Goal: Task Accomplishment & Management: Use online tool/utility

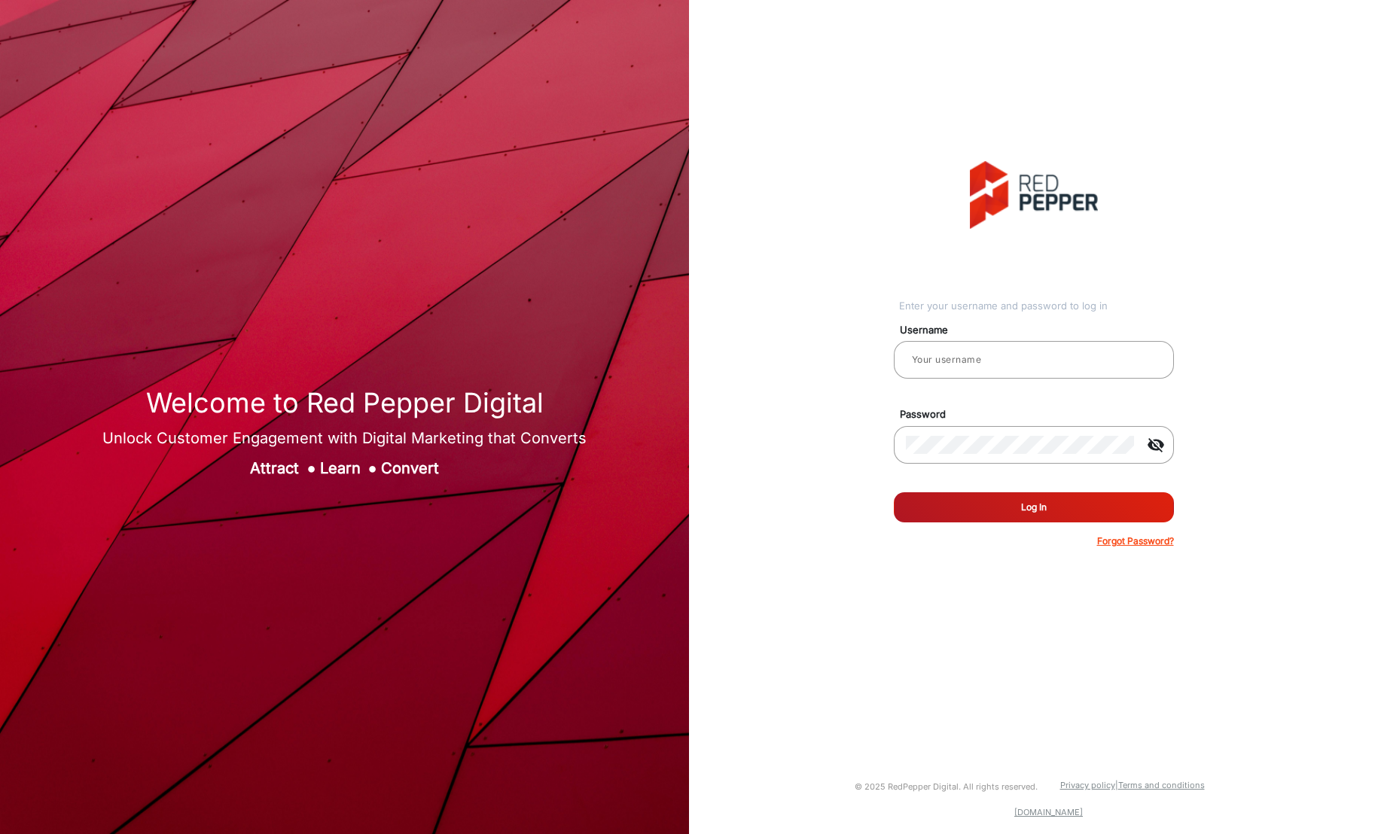
type input "[PERSON_NAME]"
click at [1054, 514] on button "Log In" at bounding box center [1034, 508] width 280 height 30
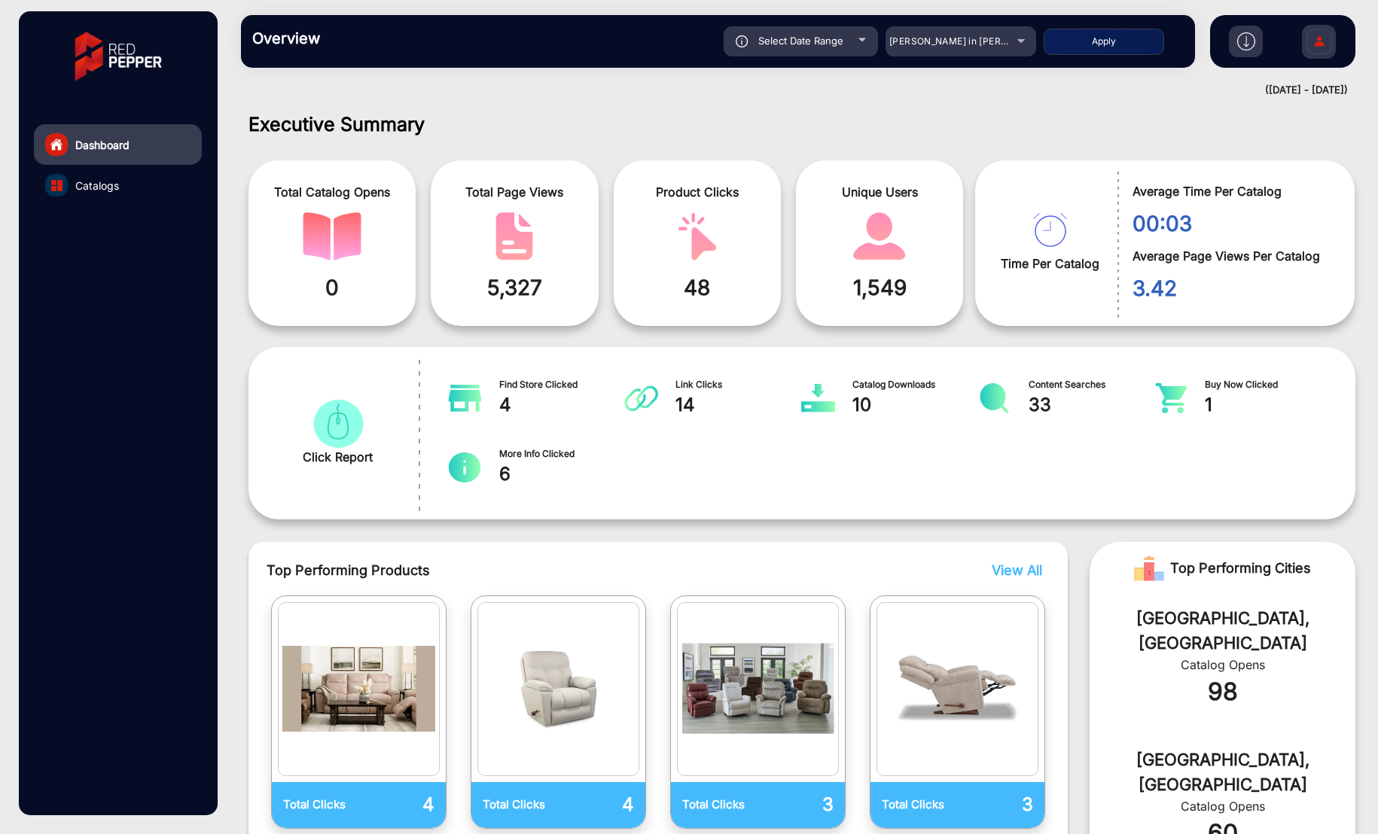
scroll to position [11, 0]
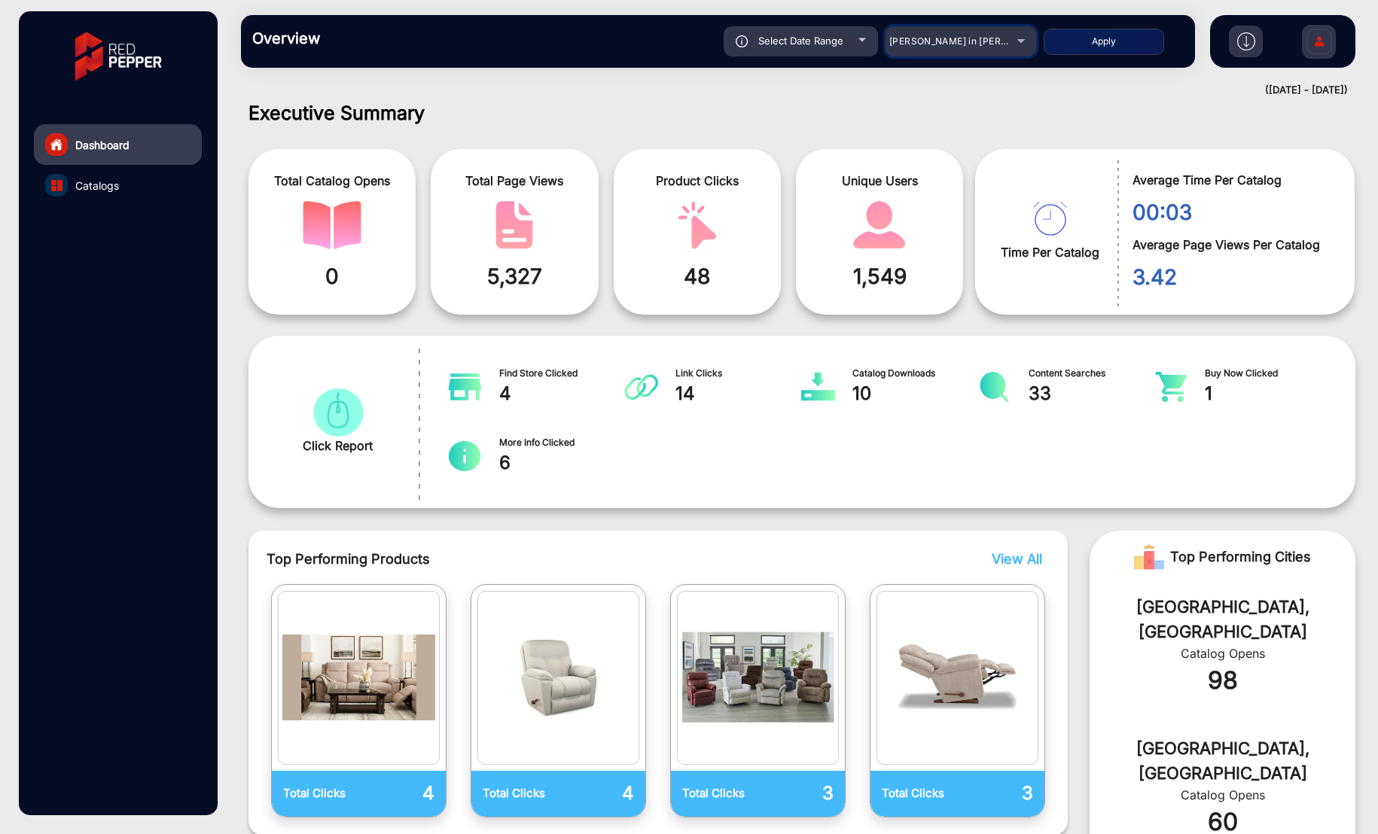
click at [994, 41] on span "[PERSON_NAME] in [PERSON_NAME]" at bounding box center [972, 40] width 166 height 11
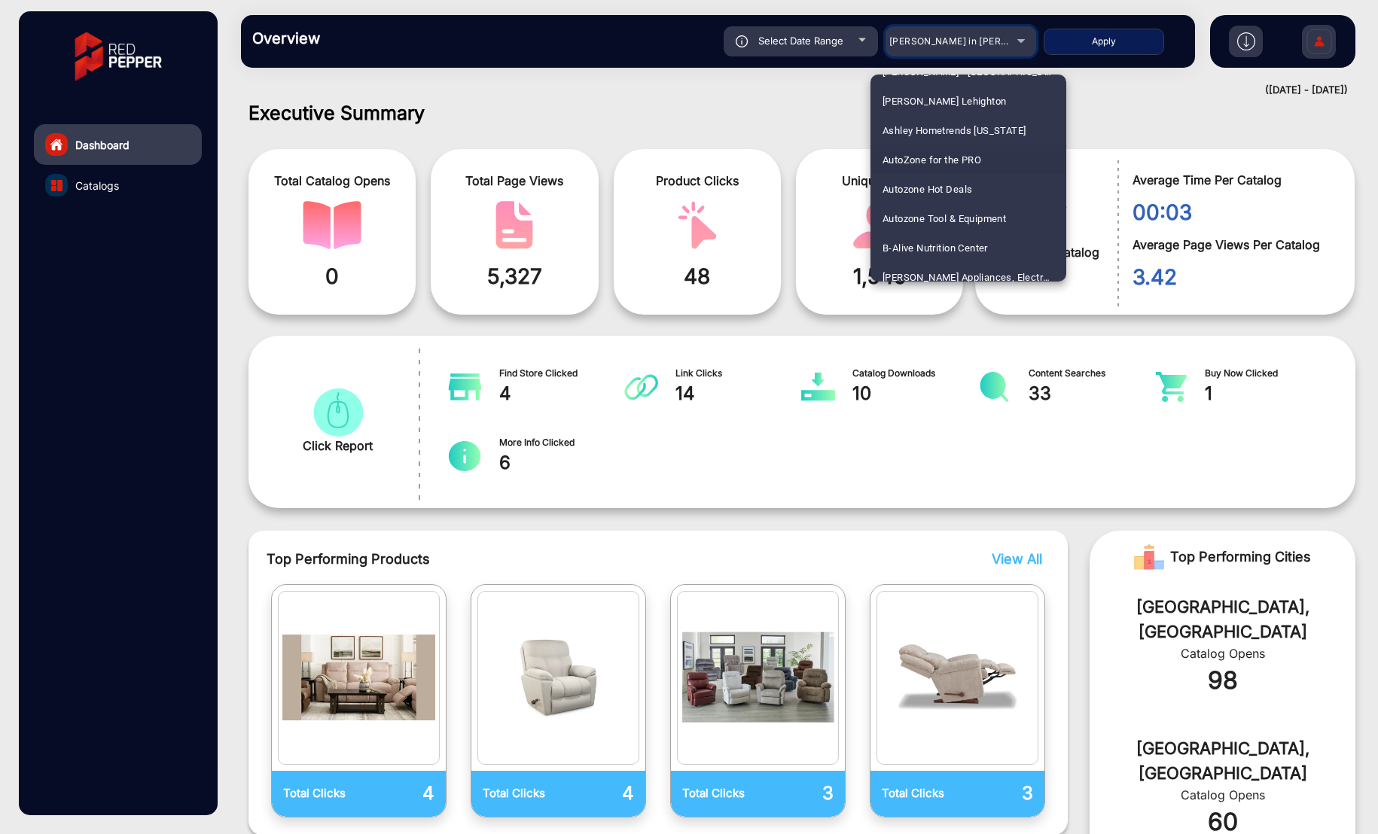
scroll to position [701, 0]
click at [946, 180] on span "Autozone Hot Deals" at bounding box center [928, 186] width 90 height 29
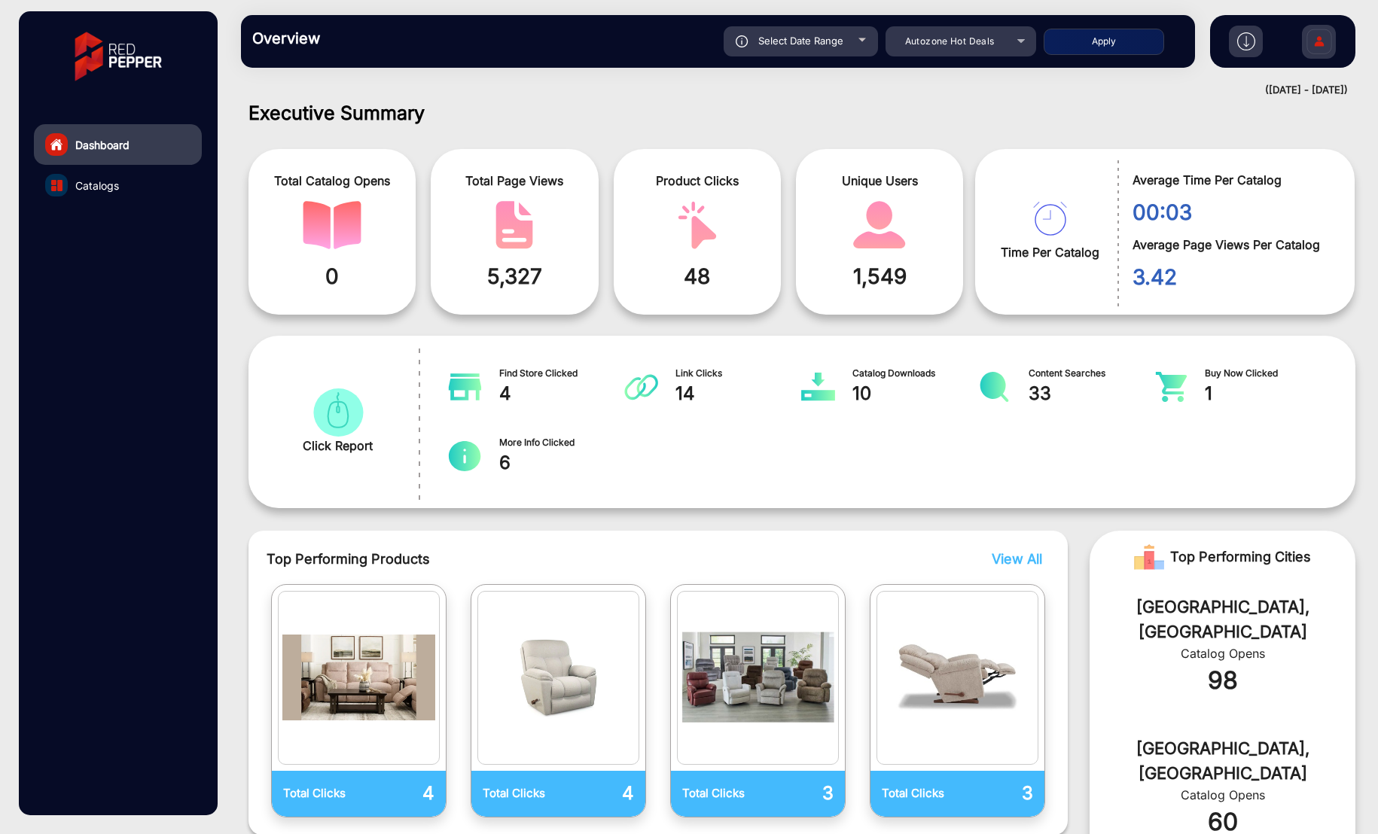
click at [1108, 38] on button "Apply" at bounding box center [1104, 42] width 121 height 26
type input "[DATE]"
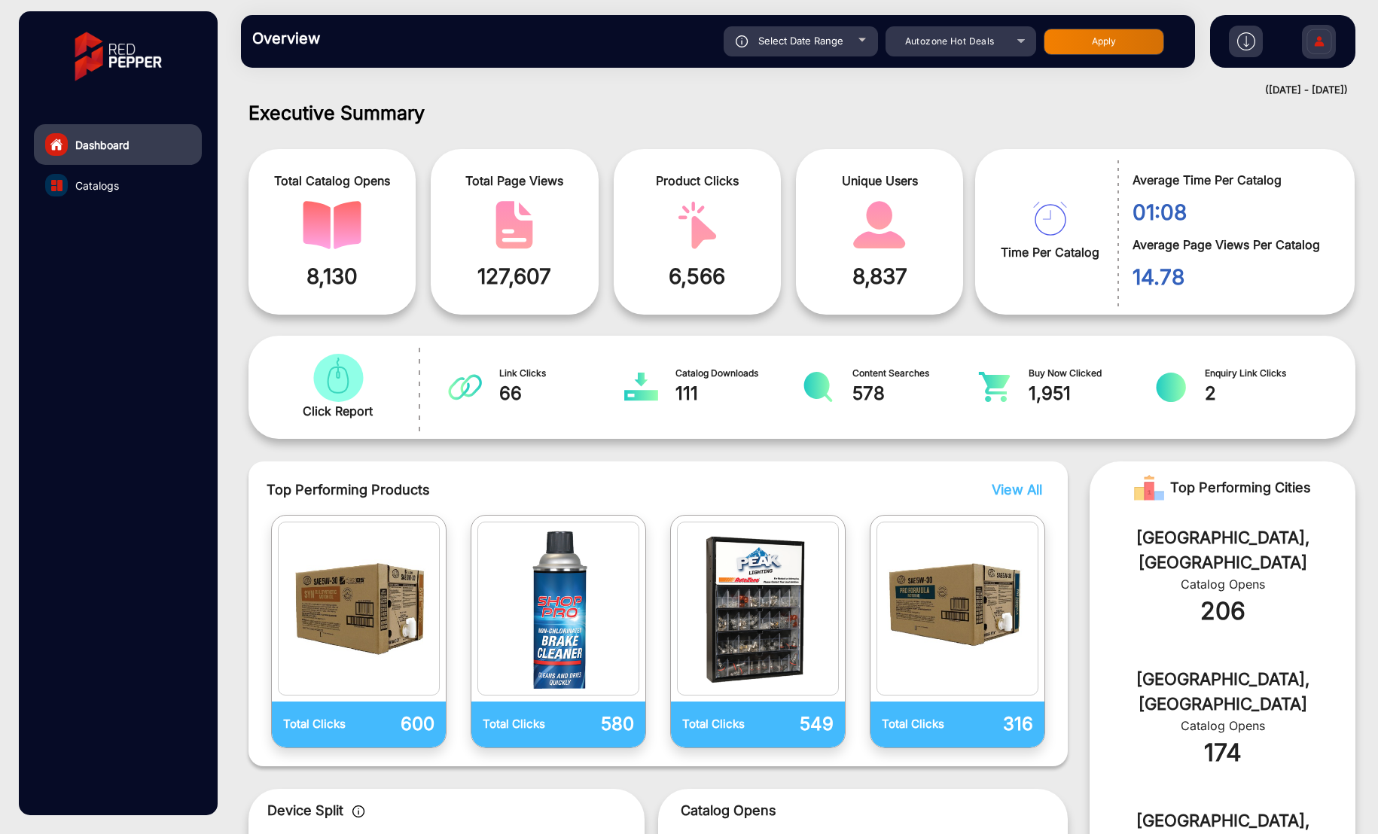
click at [850, 35] on div "Select Date Range" at bounding box center [801, 41] width 154 height 30
type input "[DATE]"
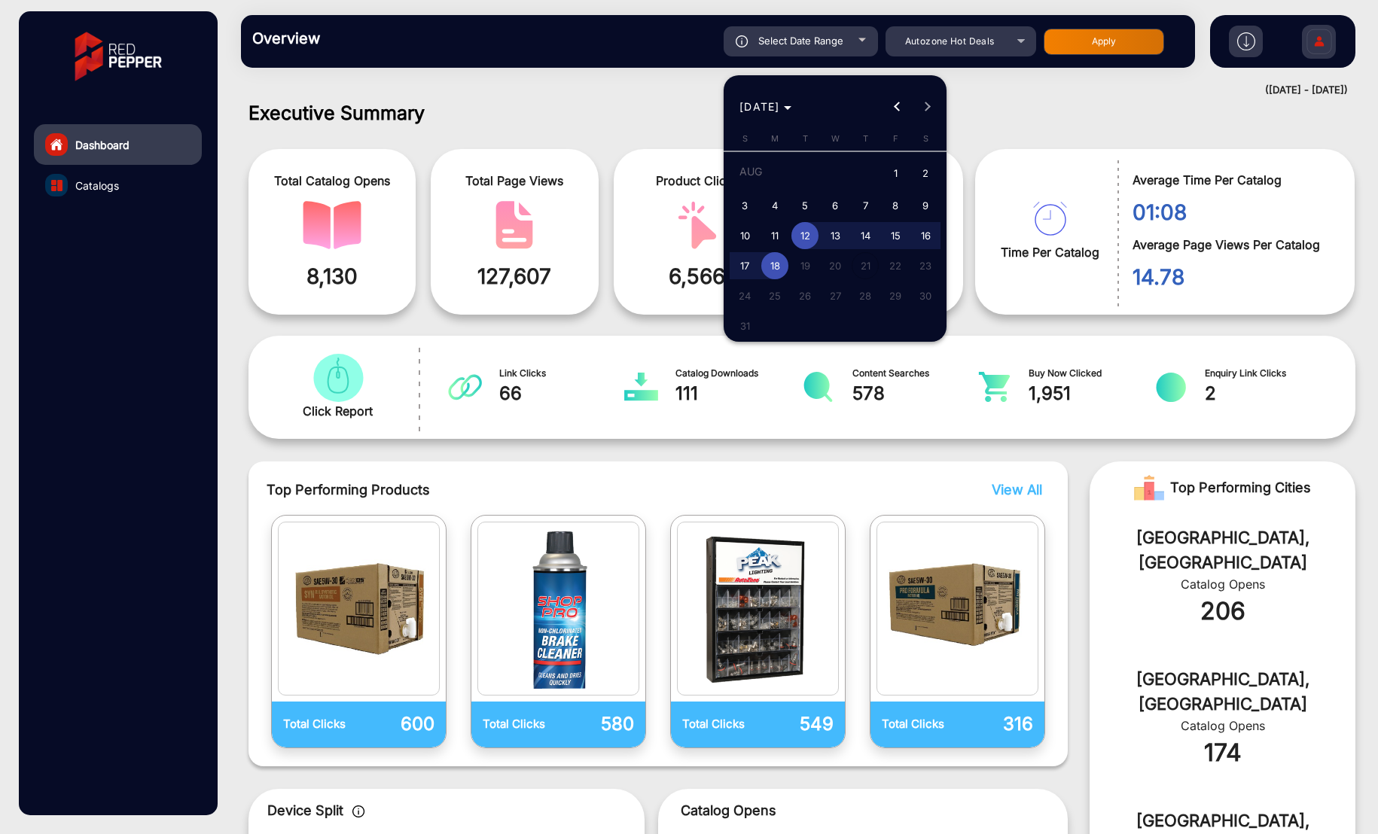
click at [898, 169] on span "1" at bounding box center [895, 174] width 27 height 31
type input "[DATE]"
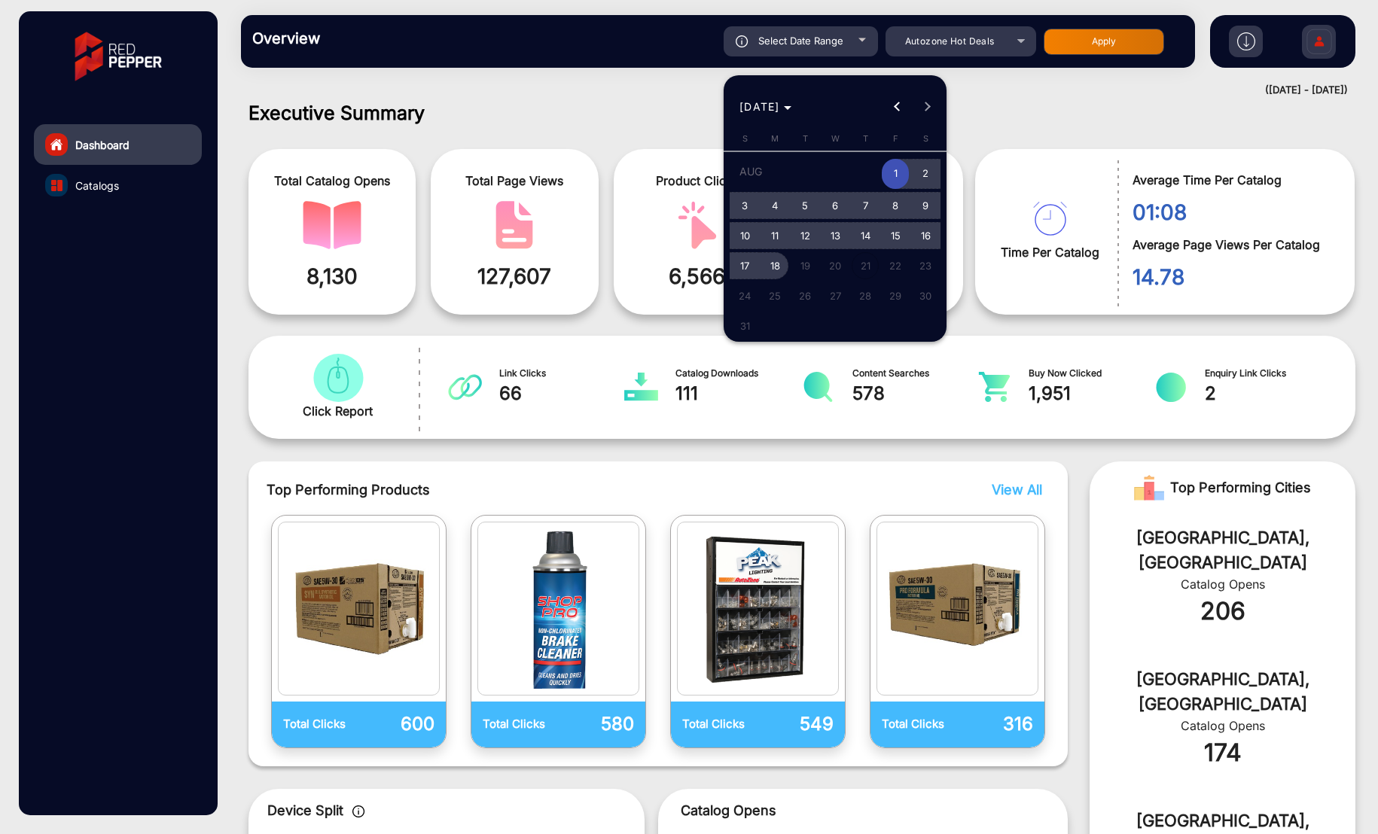
click at [781, 258] on span "18" at bounding box center [774, 265] width 27 height 27
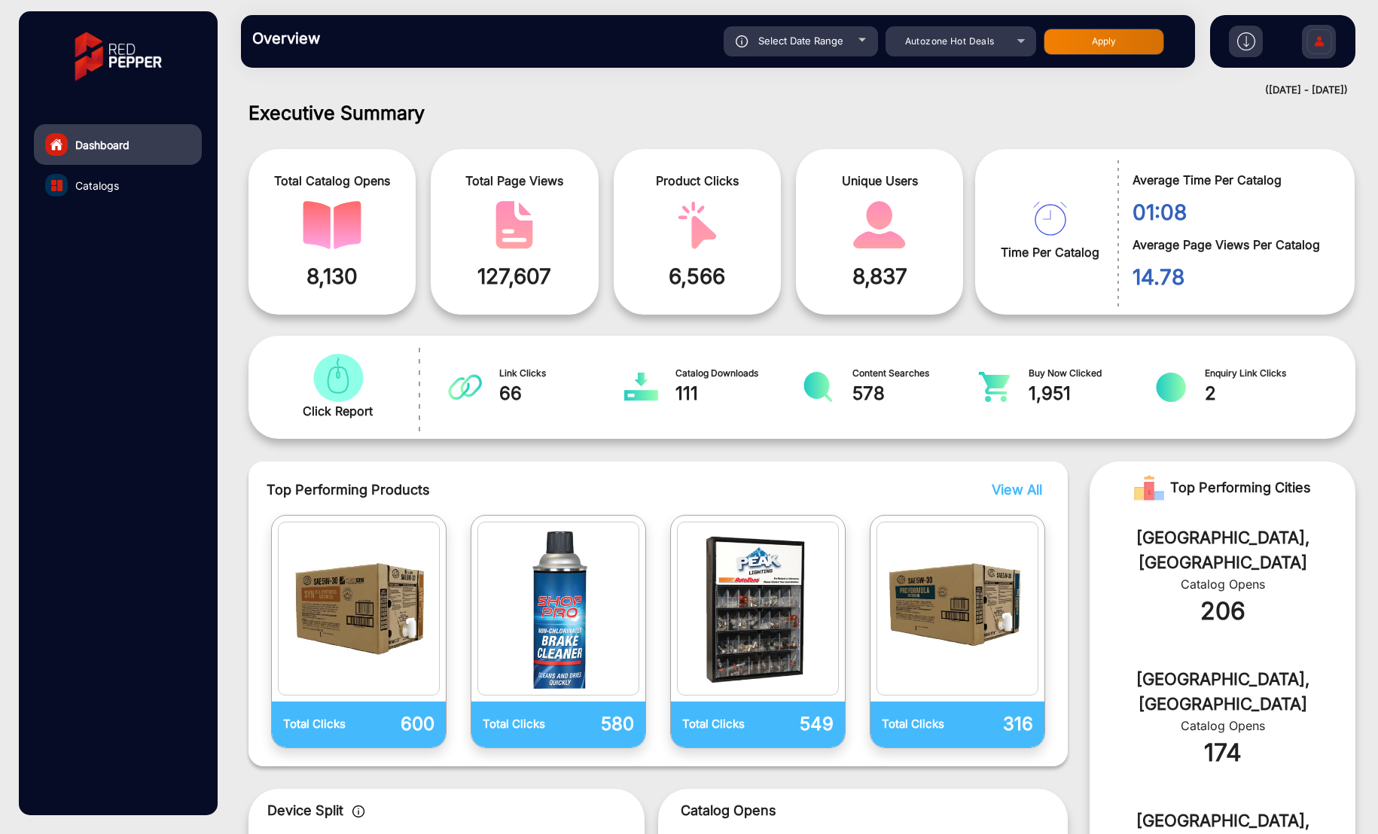
type input "[DATE]"
click at [1101, 33] on button "Apply" at bounding box center [1104, 42] width 121 height 26
type input "[DATE]"
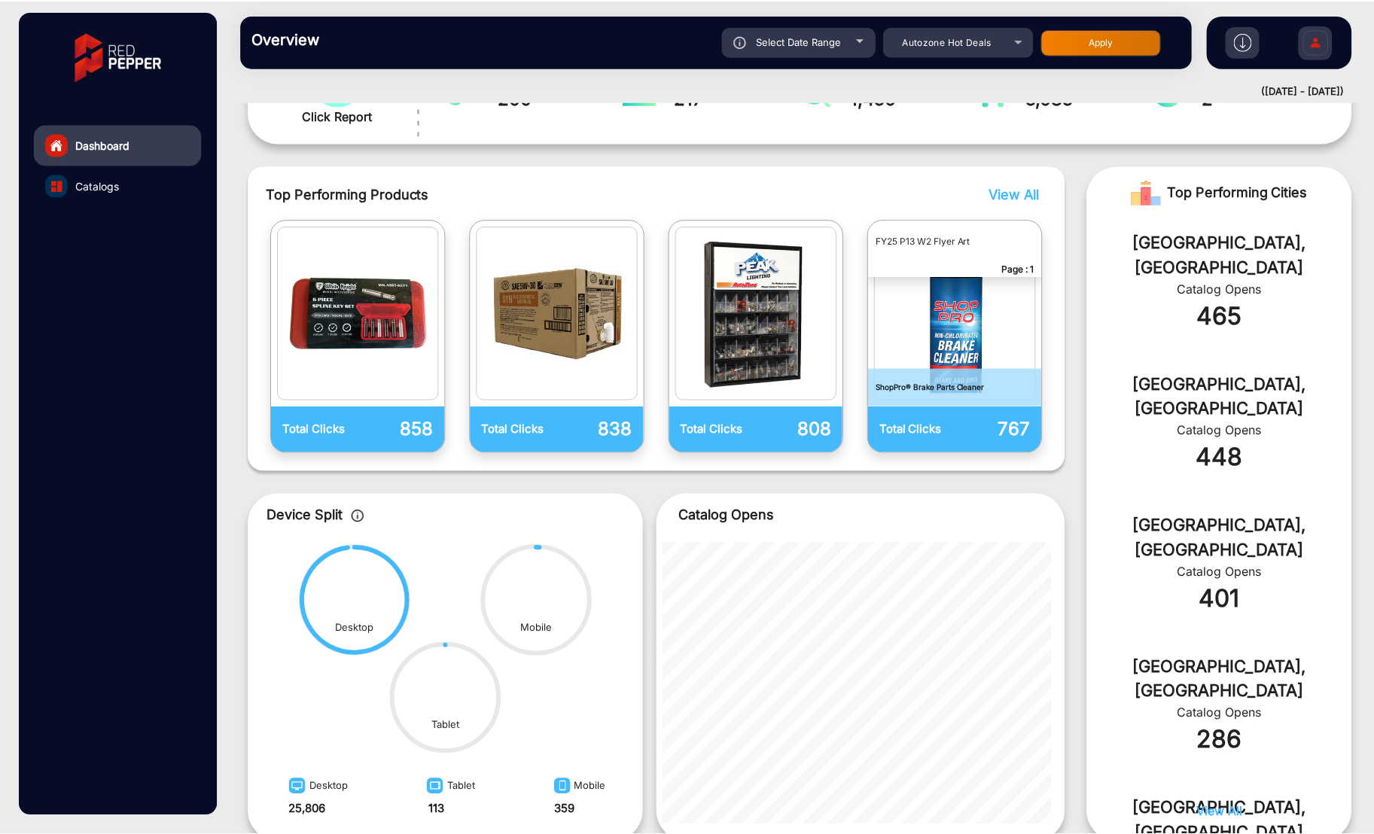
scroll to position [303, 0]
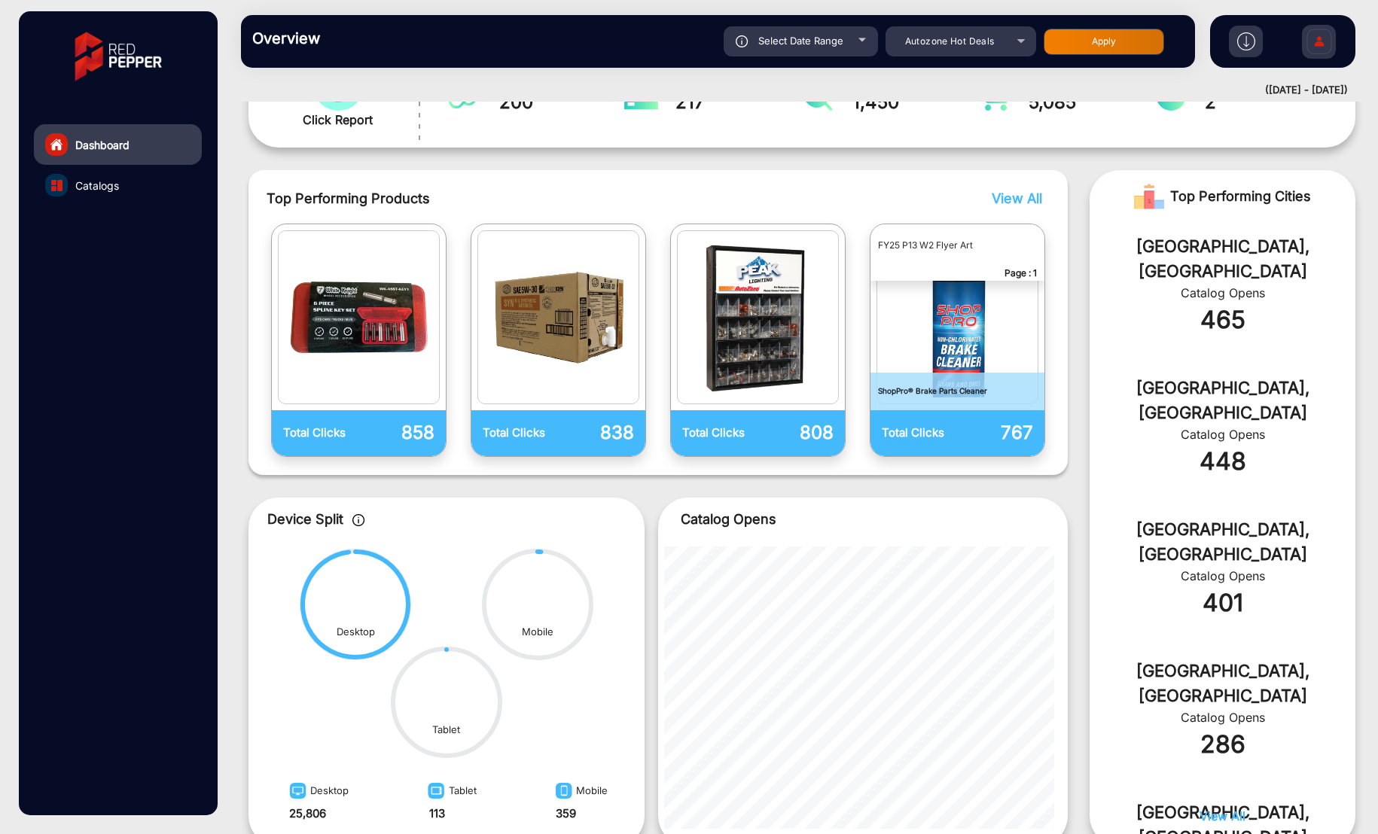
click at [1007, 199] on span "View All" at bounding box center [1017, 199] width 50 height 16
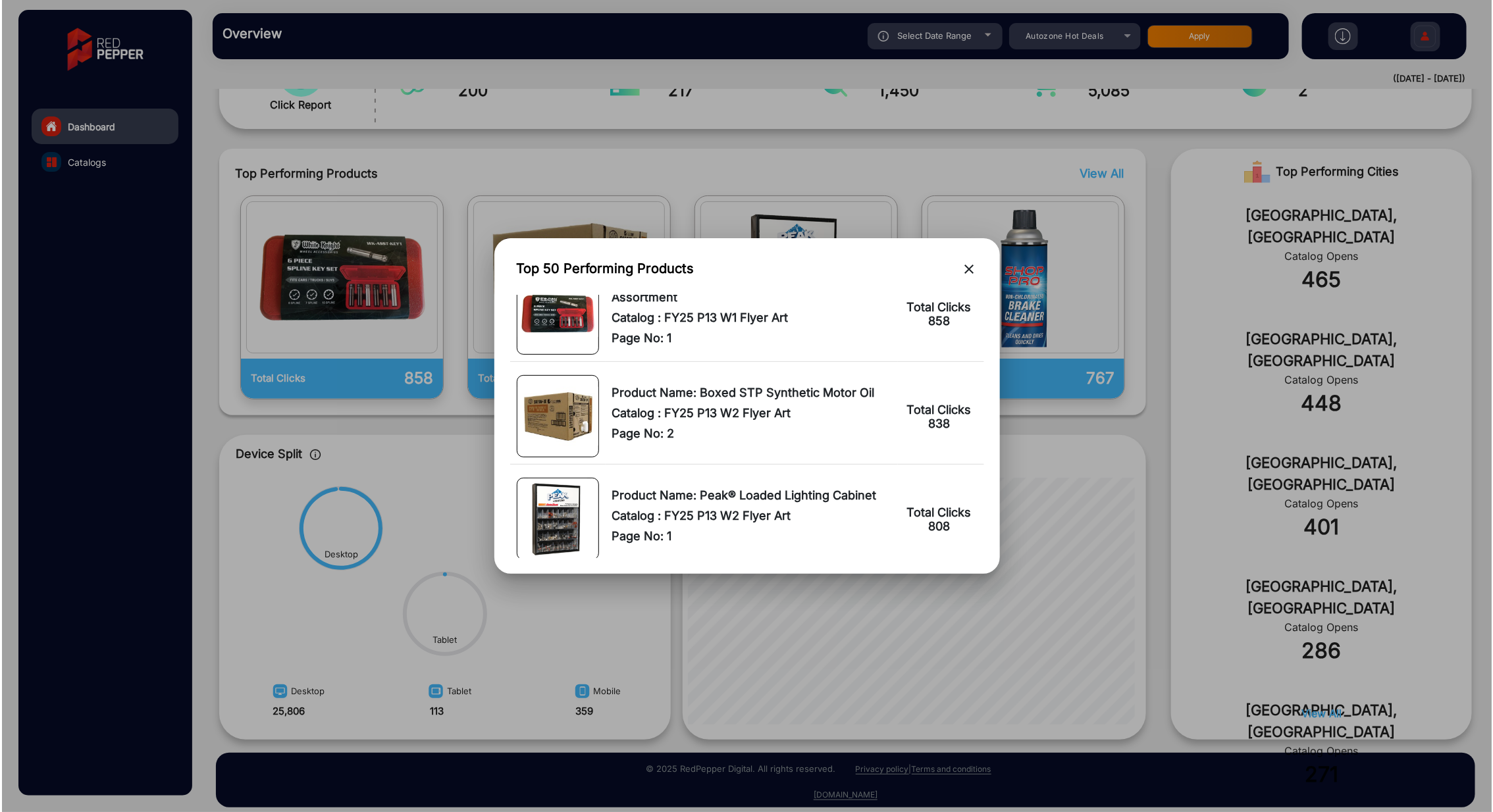
scroll to position [0, 0]
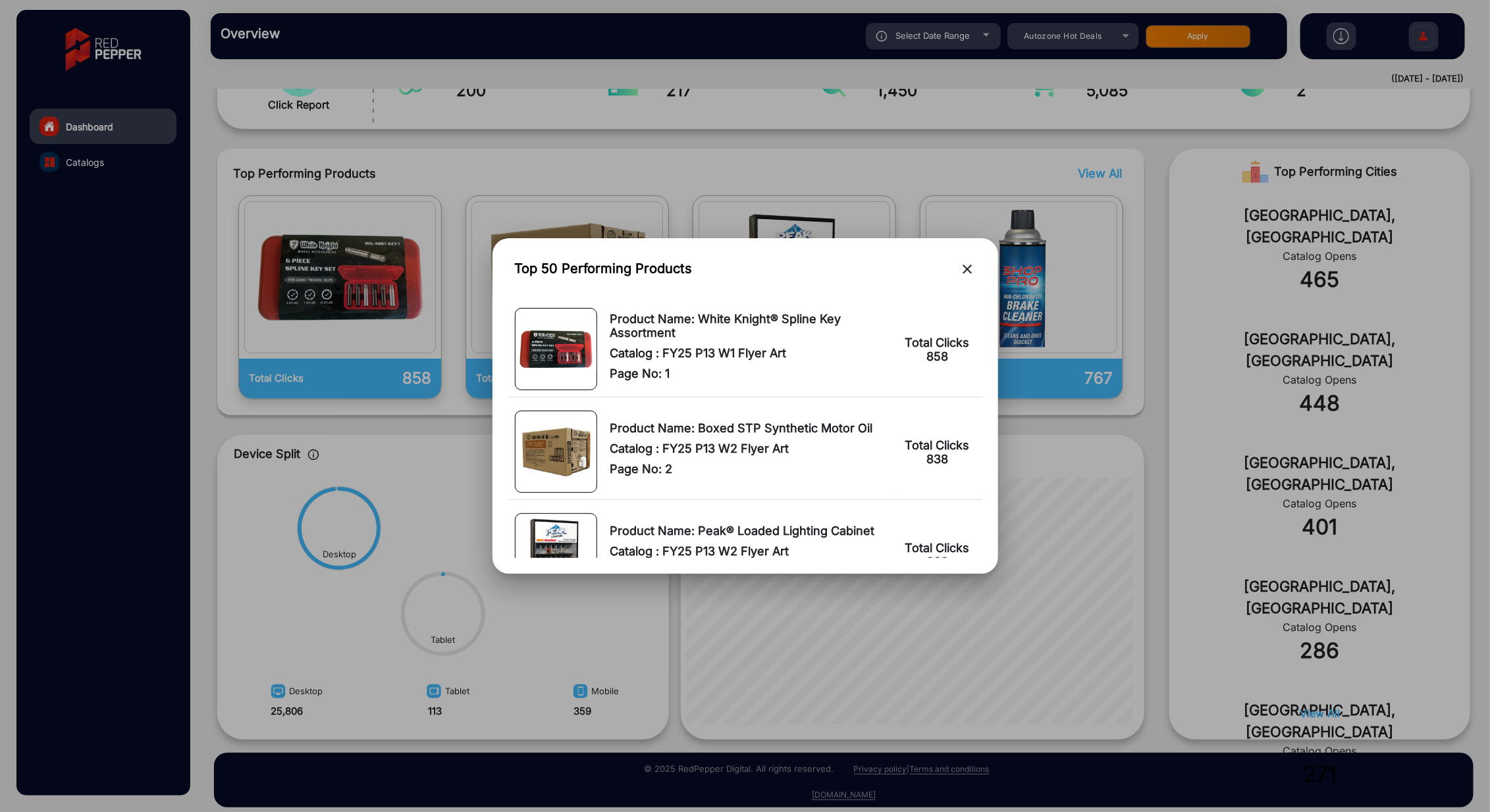
click at [967, 268] on mat-icon "close" at bounding box center [968, 269] width 16 height 16
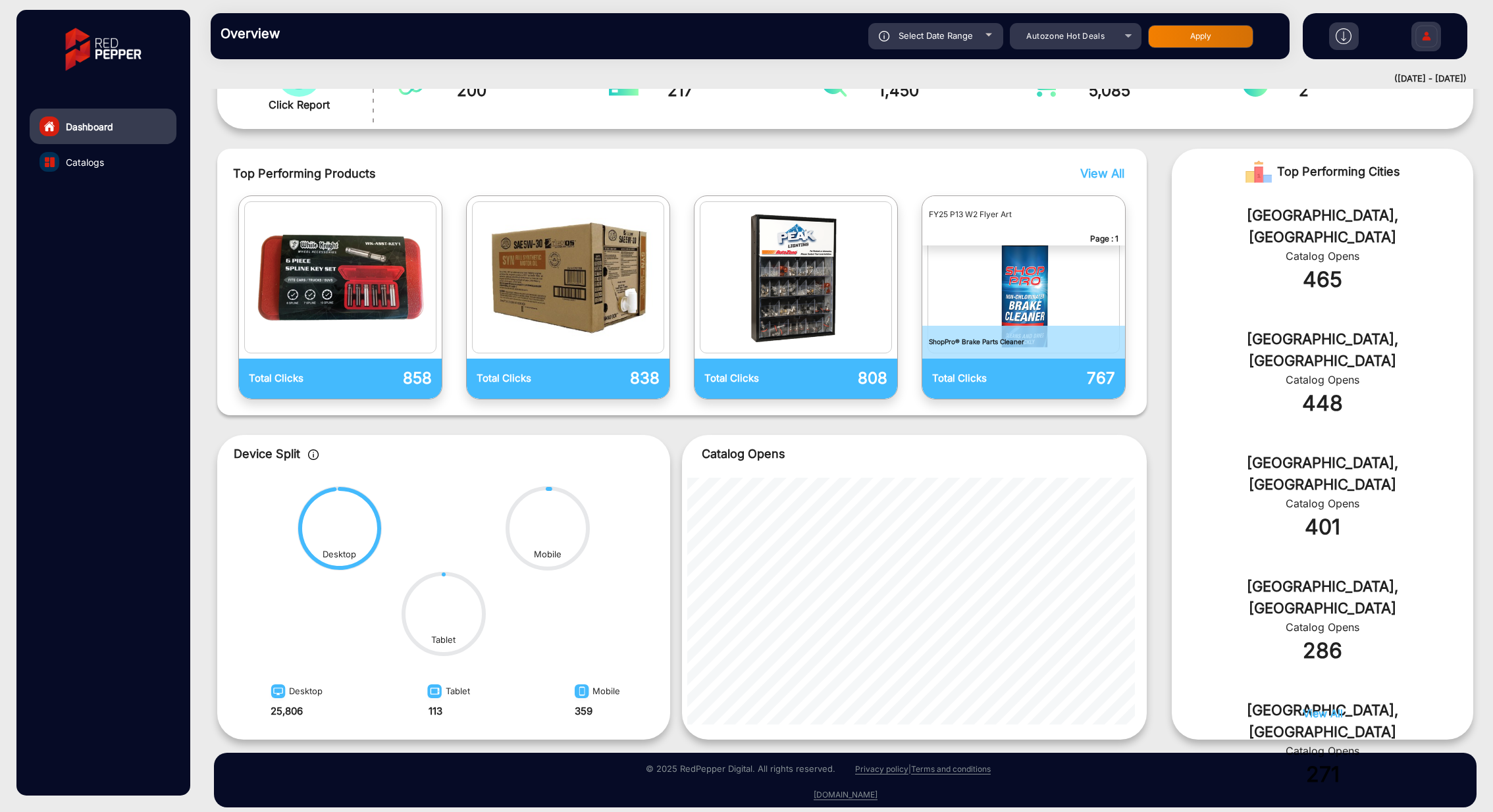
scroll to position [275, 0]
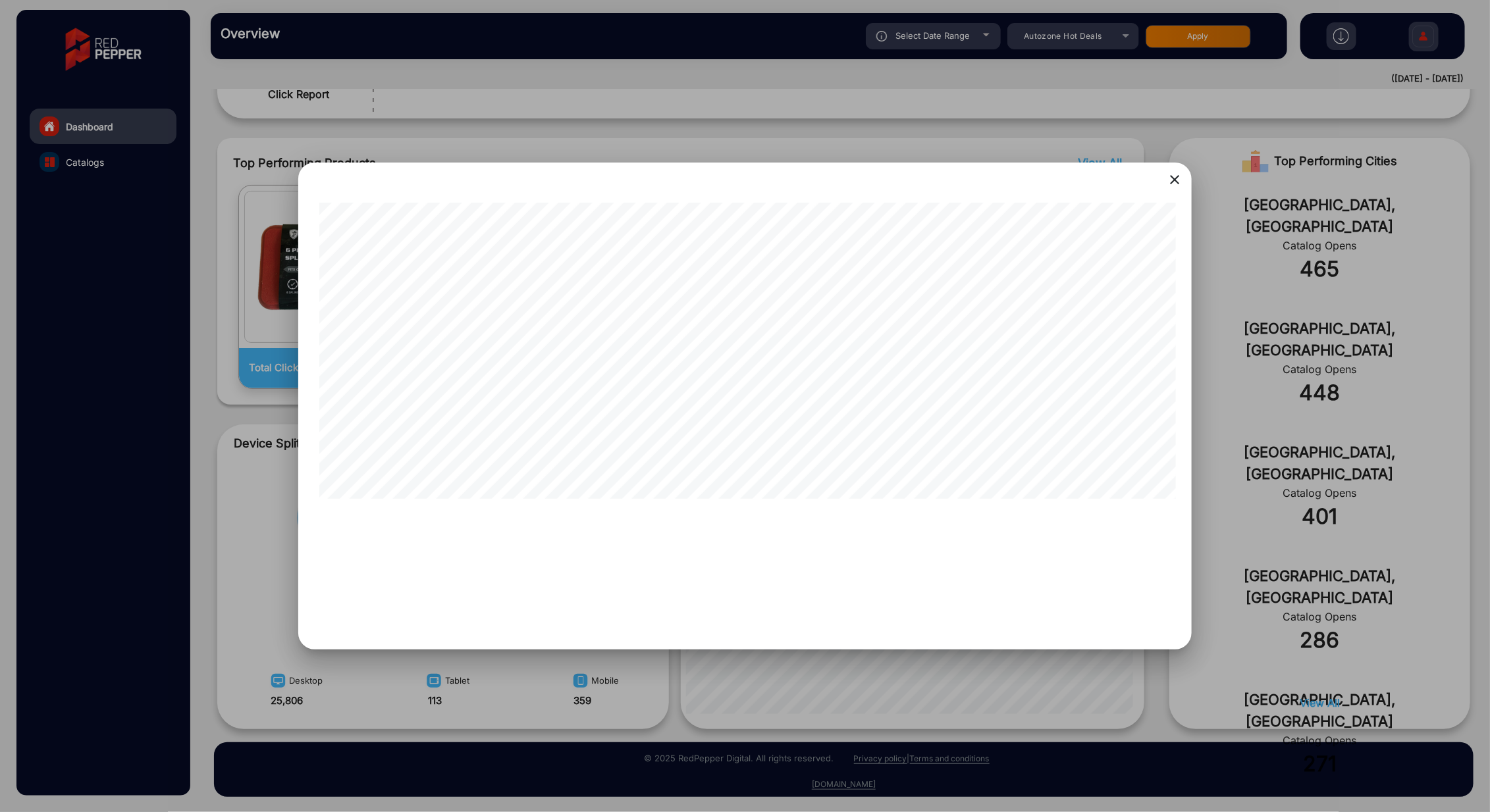
click at [1171, 180] on mat-icon "close" at bounding box center [1175, 180] width 16 height 16
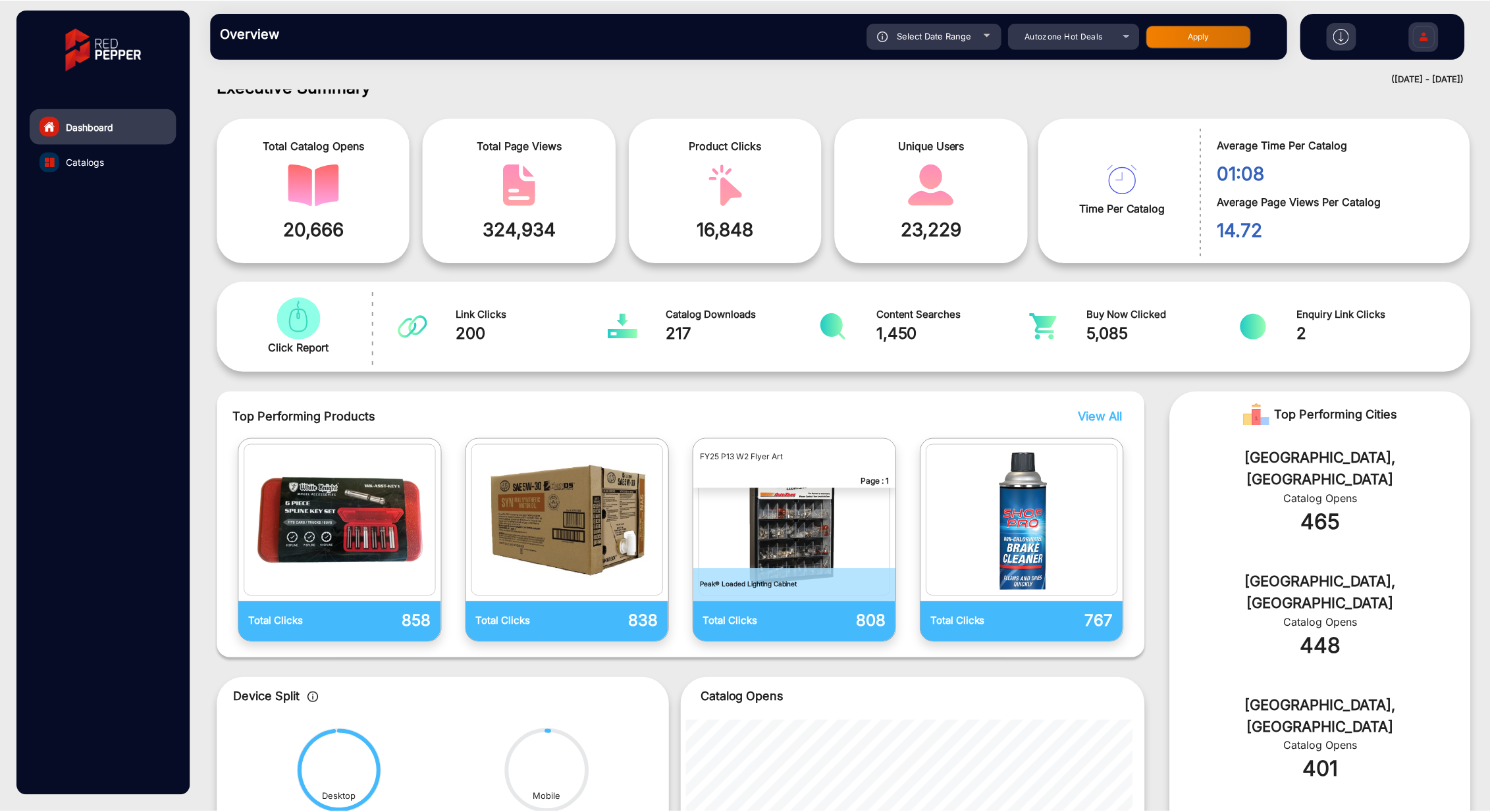
scroll to position [0, 0]
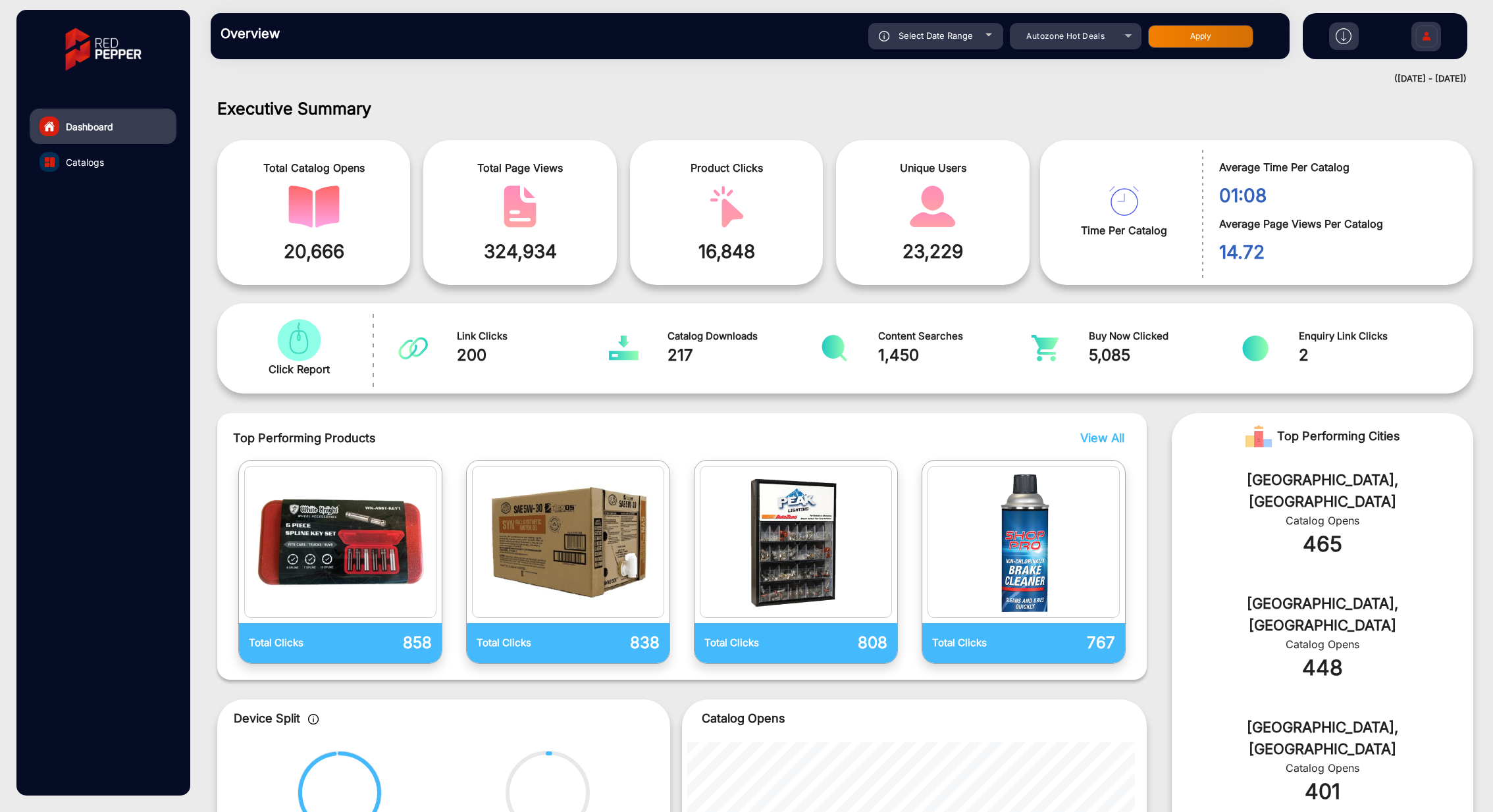
click at [1158, 350] on span "5,085" at bounding box center [1165, 355] width 153 height 24
click at [1124, 460] on div "Total Clicks 767" at bounding box center [1024, 561] width 215 height 204
click at [1110, 441] on span "View All" at bounding box center [1102, 438] width 44 height 14
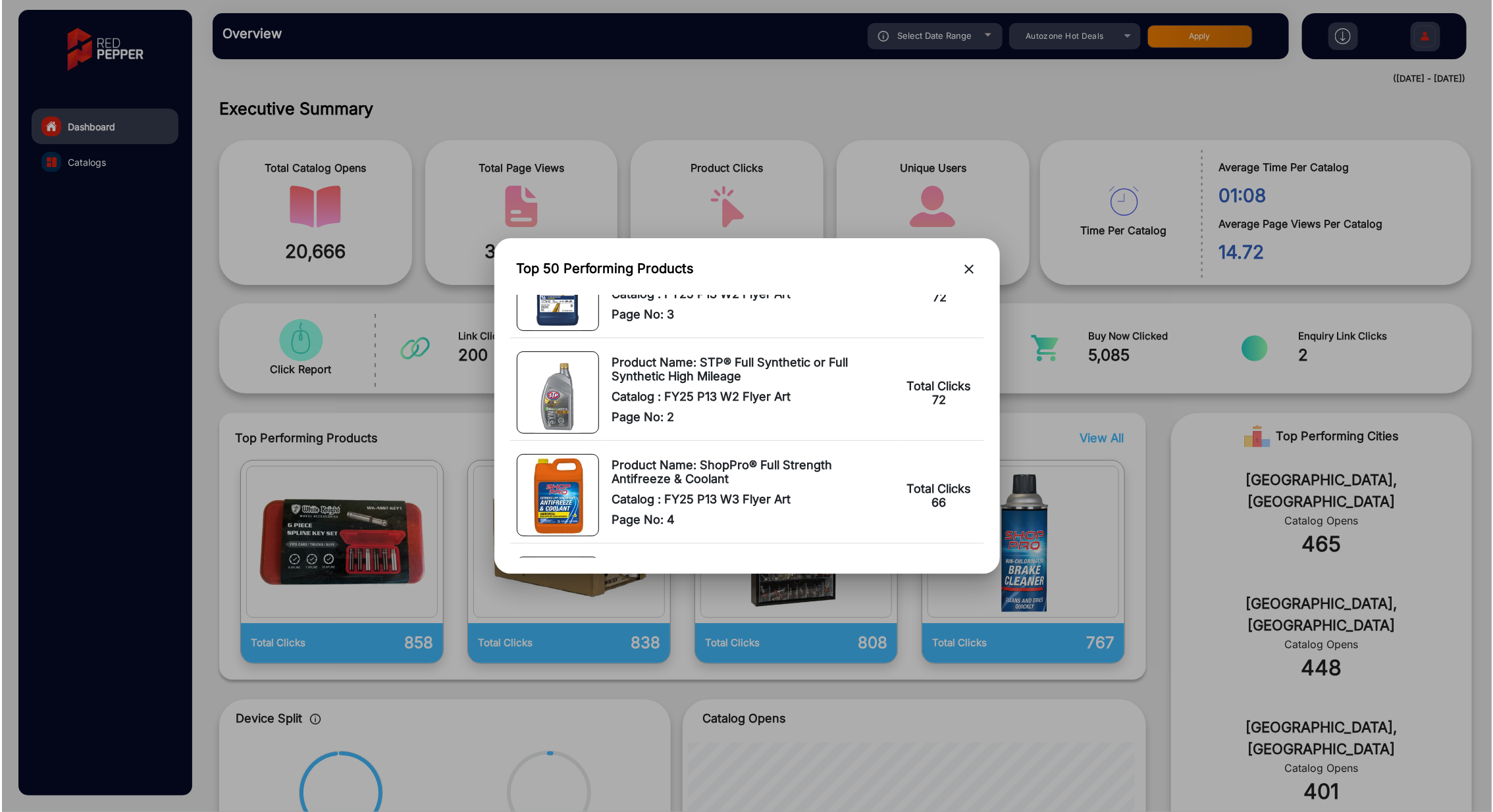
scroll to position [4869, 0]
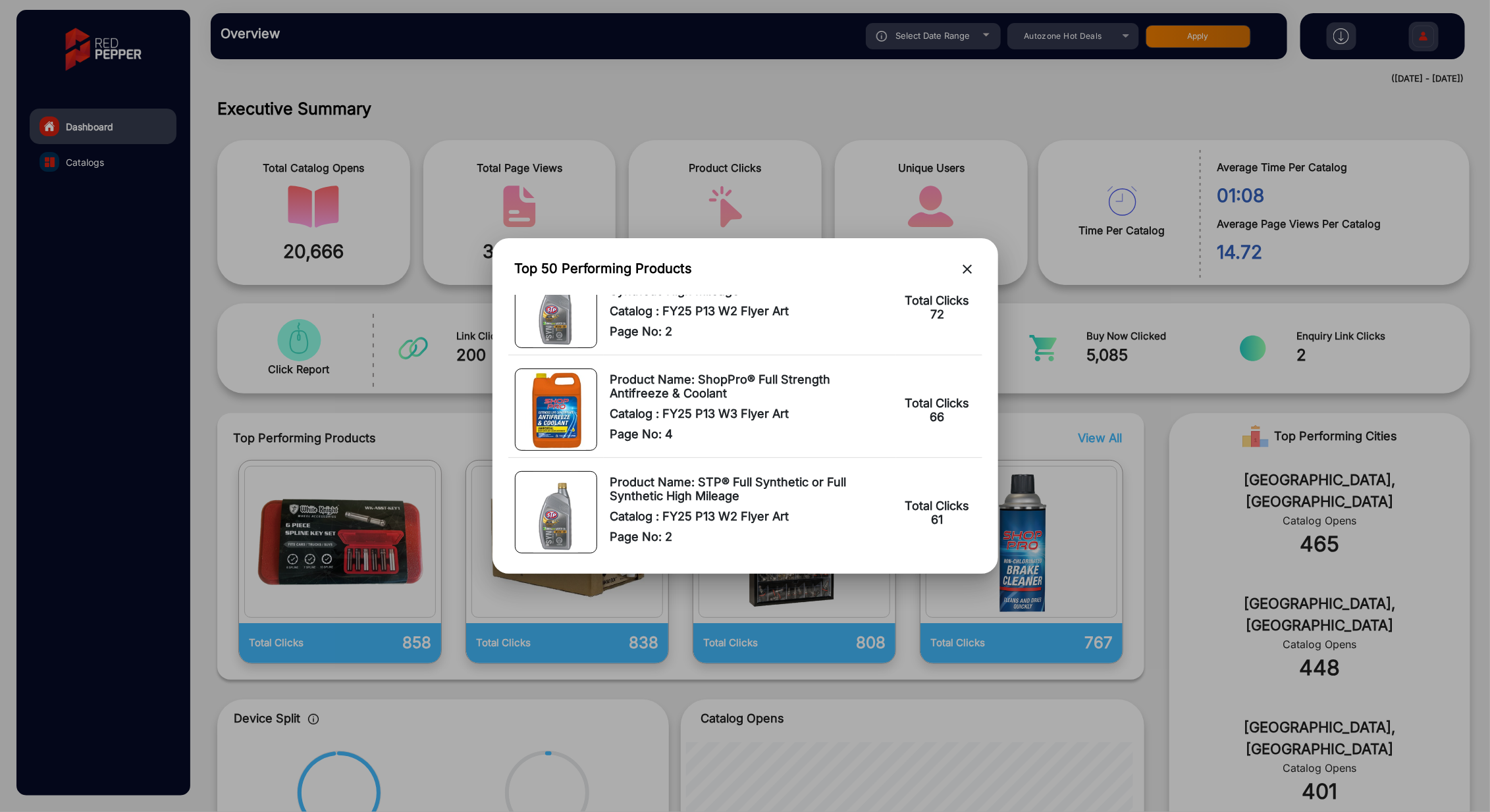
click at [973, 268] on mat-icon "close" at bounding box center [968, 269] width 16 height 16
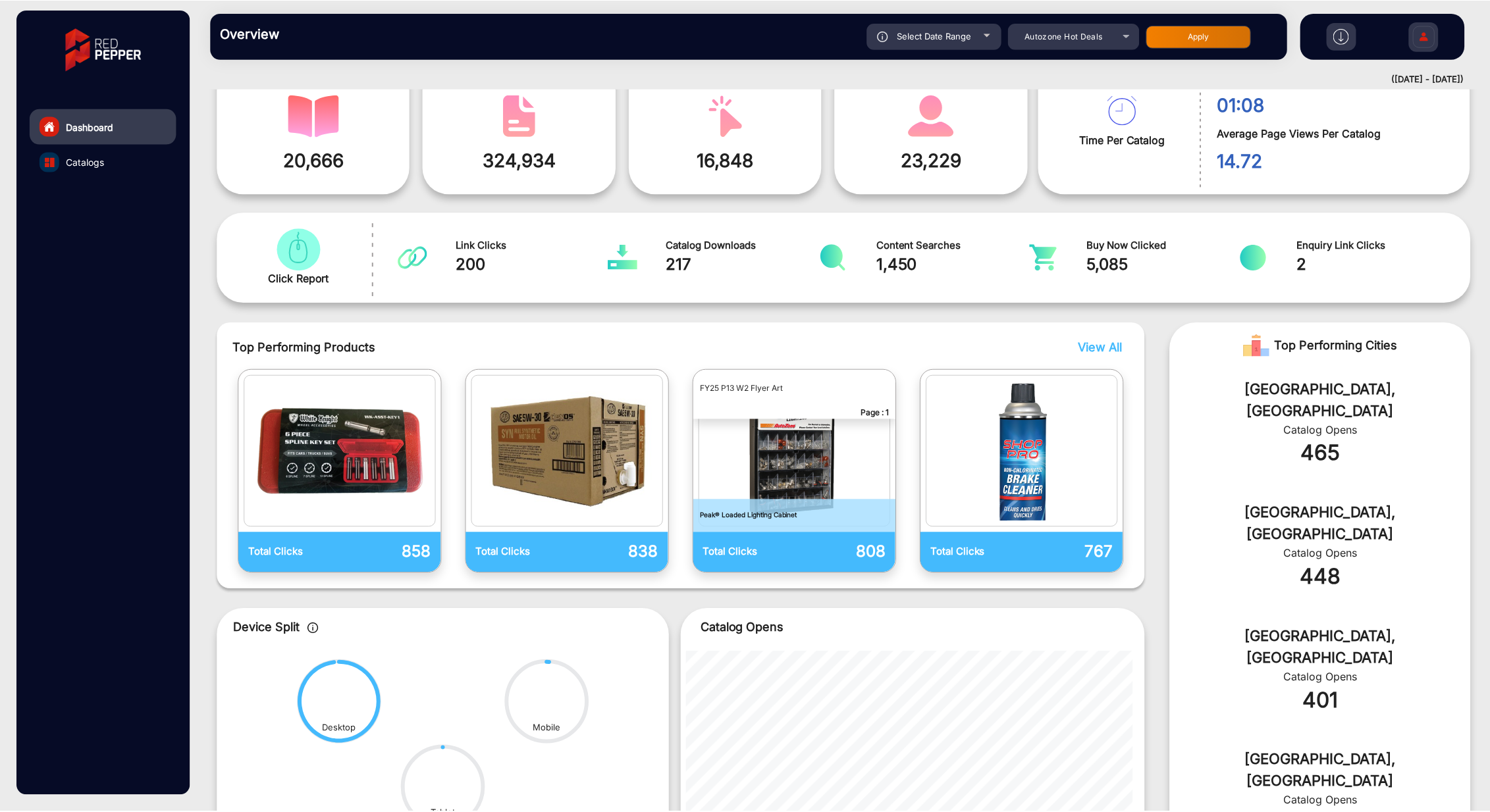
scroll to position [84, 0]
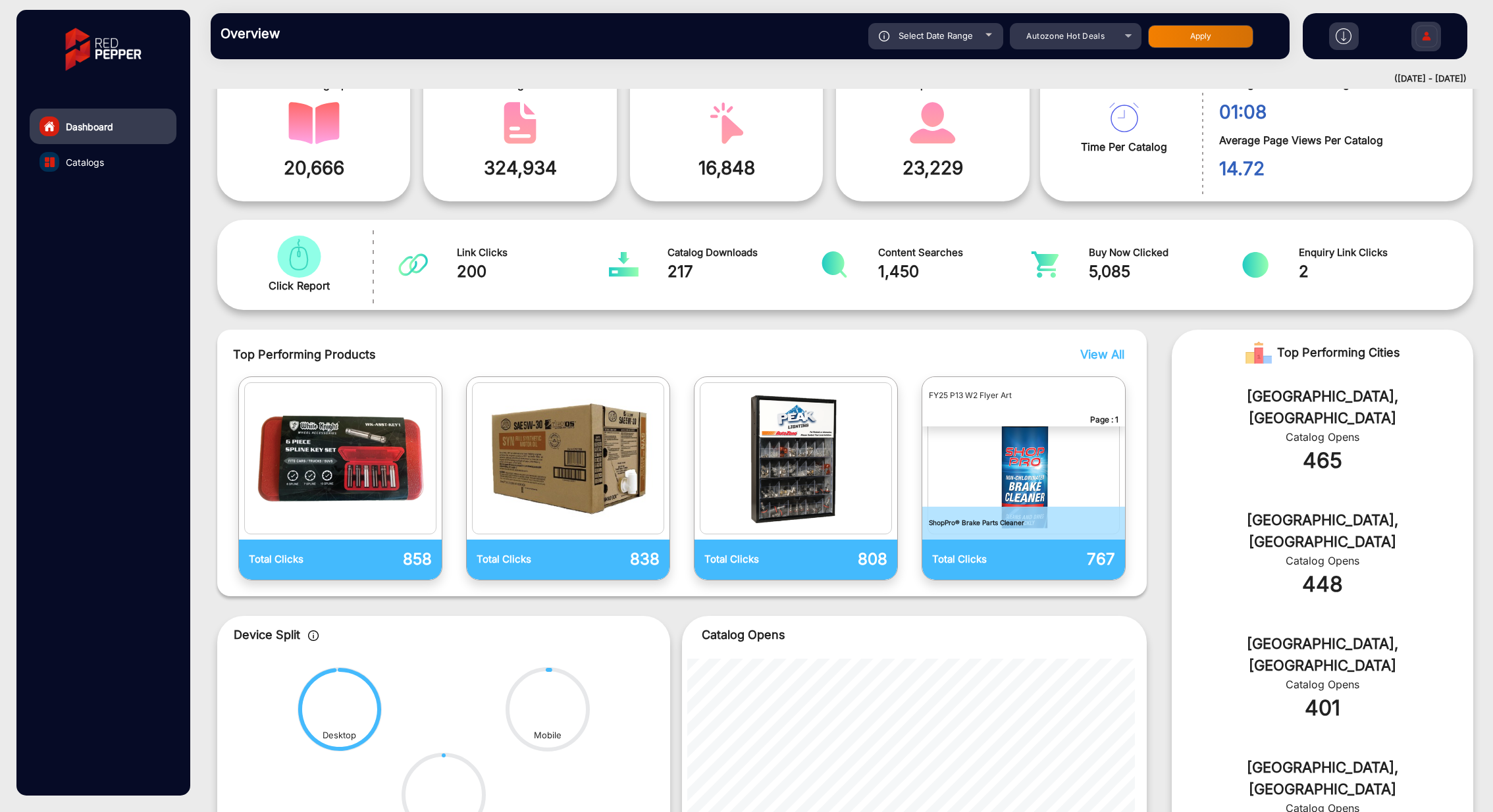
click at [1088, 350] on span "View All" at bounding box center [1102, 355] width 44 height 14
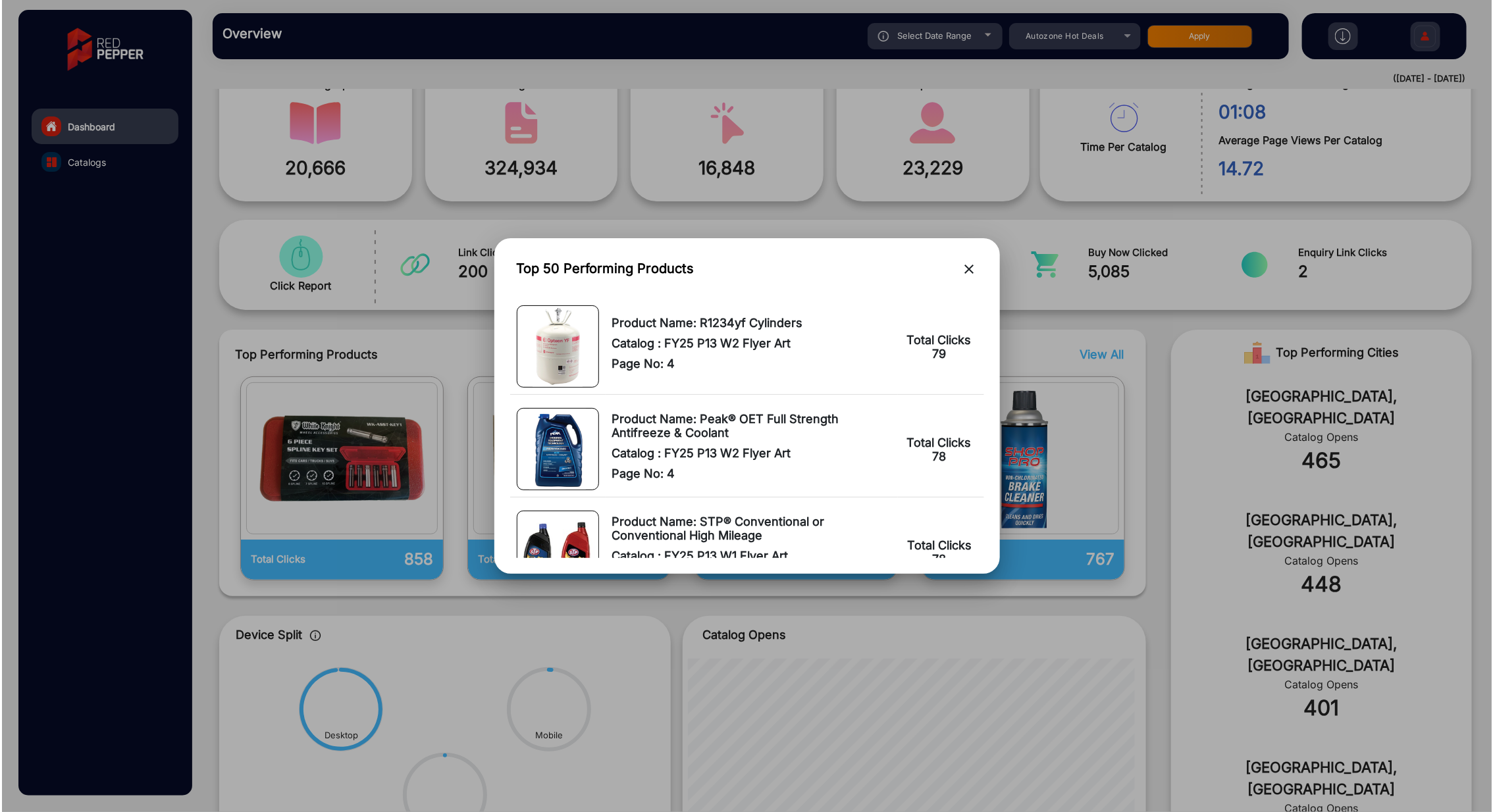
scroll to position [4047, 0]
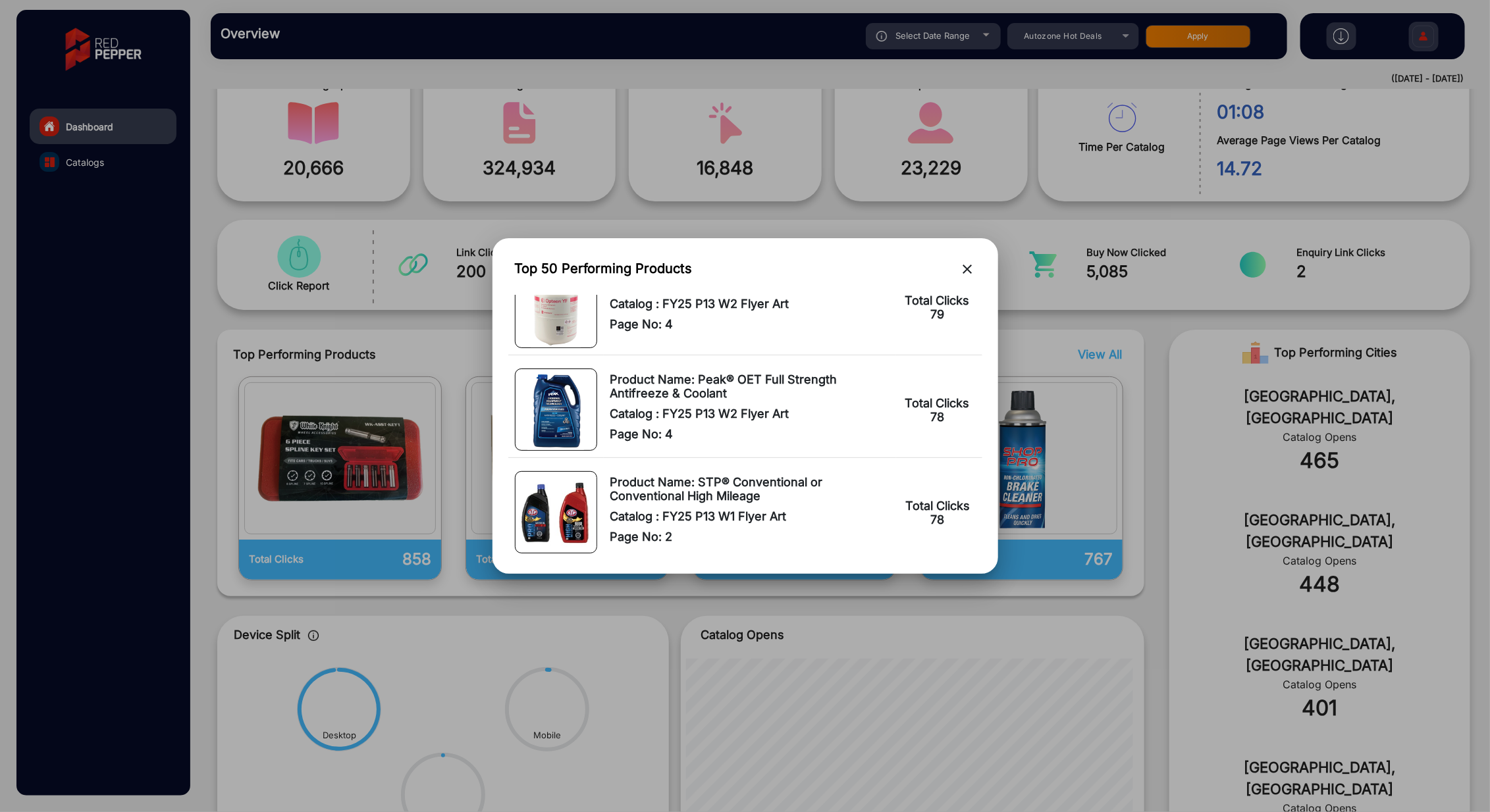
click at [972, 268] on mat-icon "close" at bounding box center [968, 269] width 16 height 16
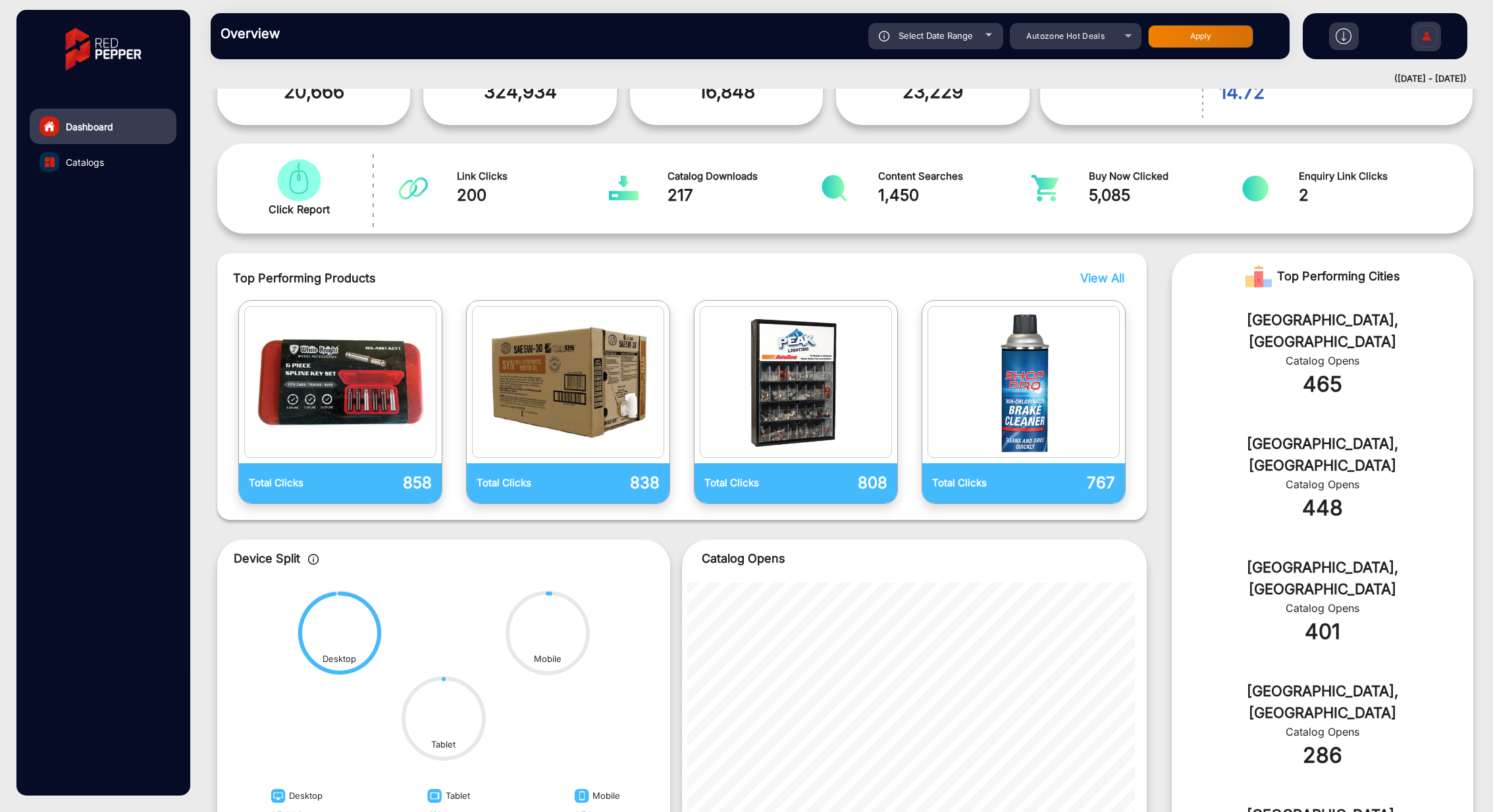
scroll to position [275, 0]
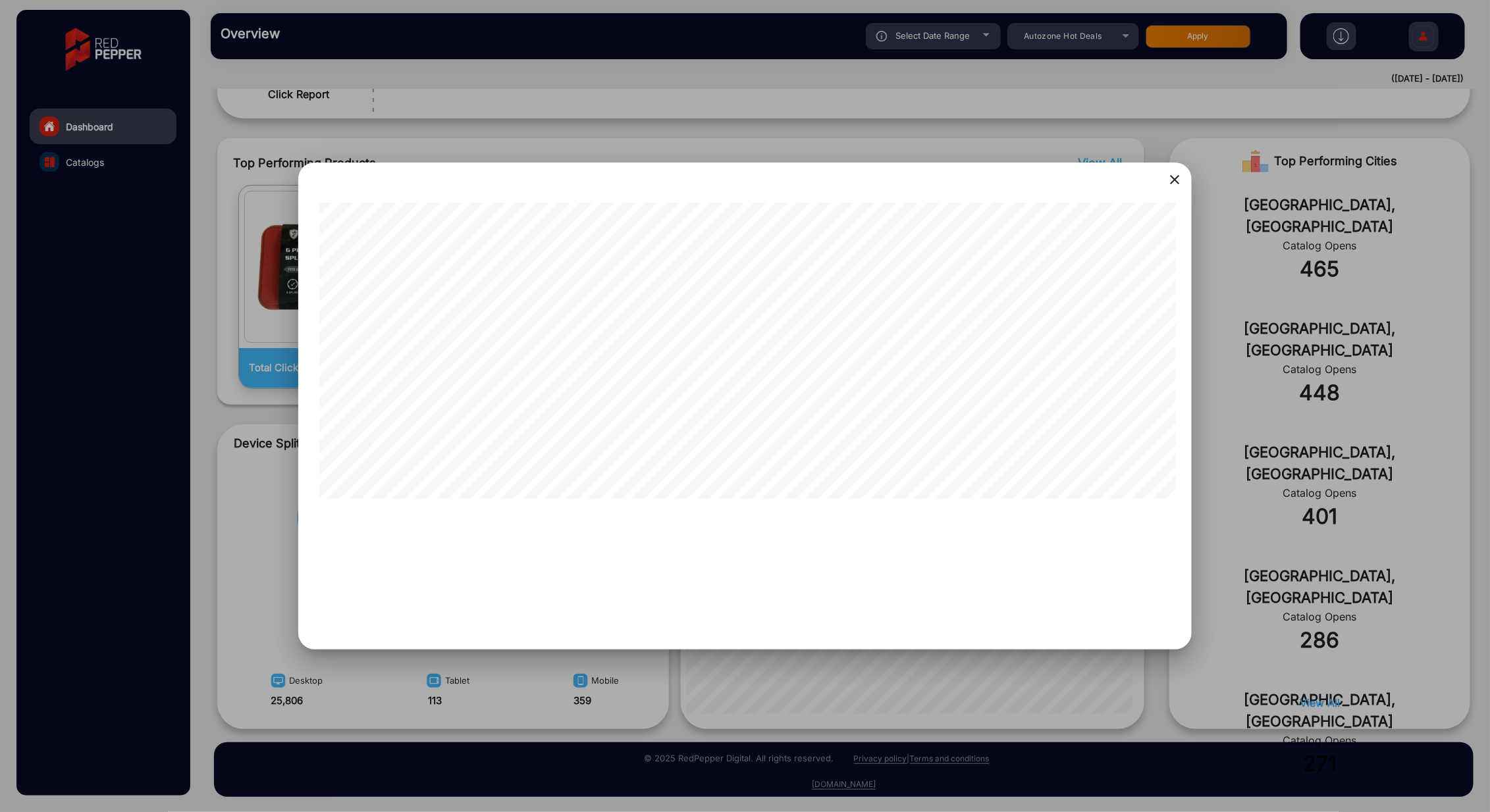
click at [1178, 180] on mat-icon "close" at bounding box center [1175, 180] width 16 height 16
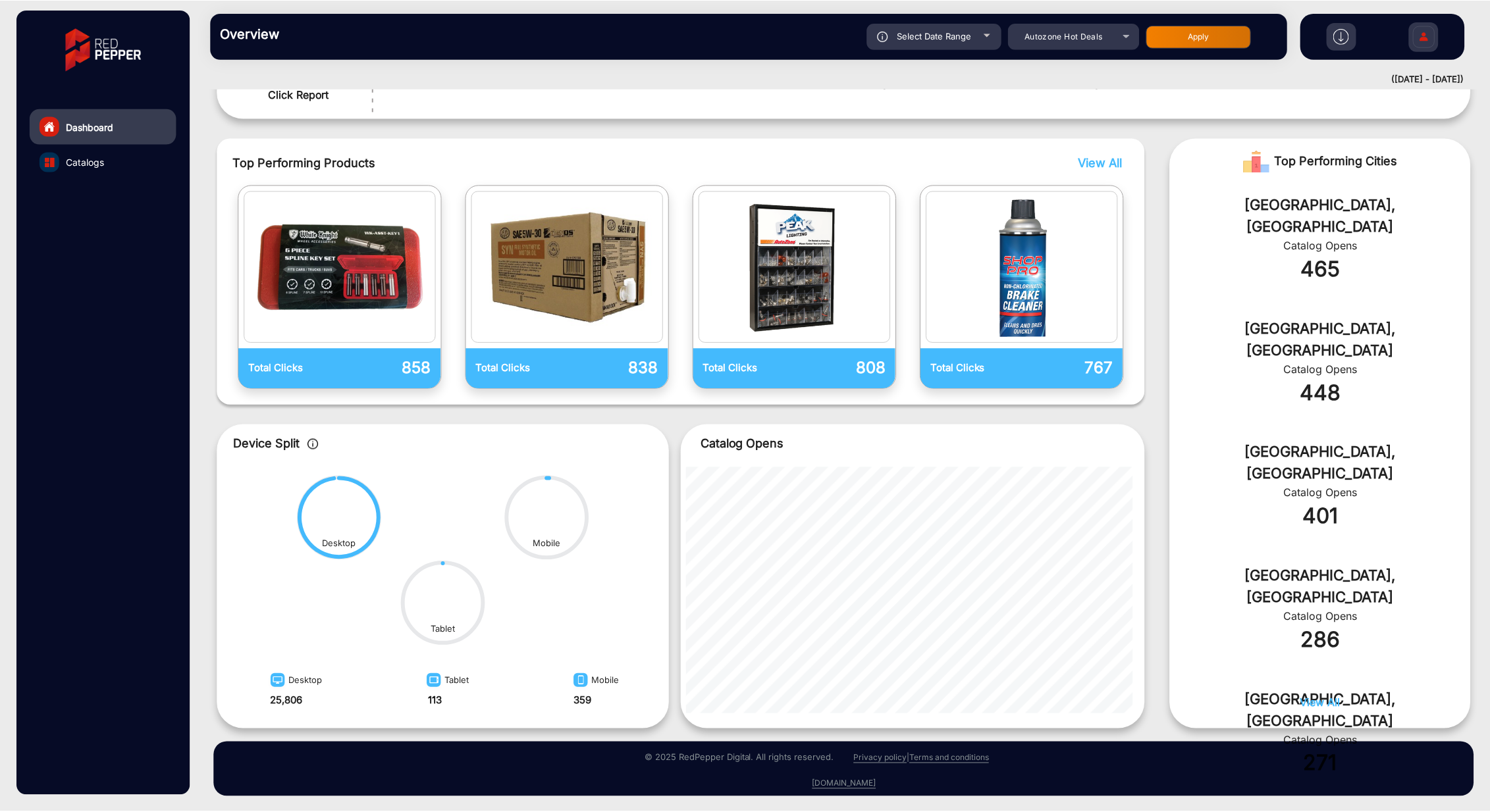
scroll to position [0, 0]
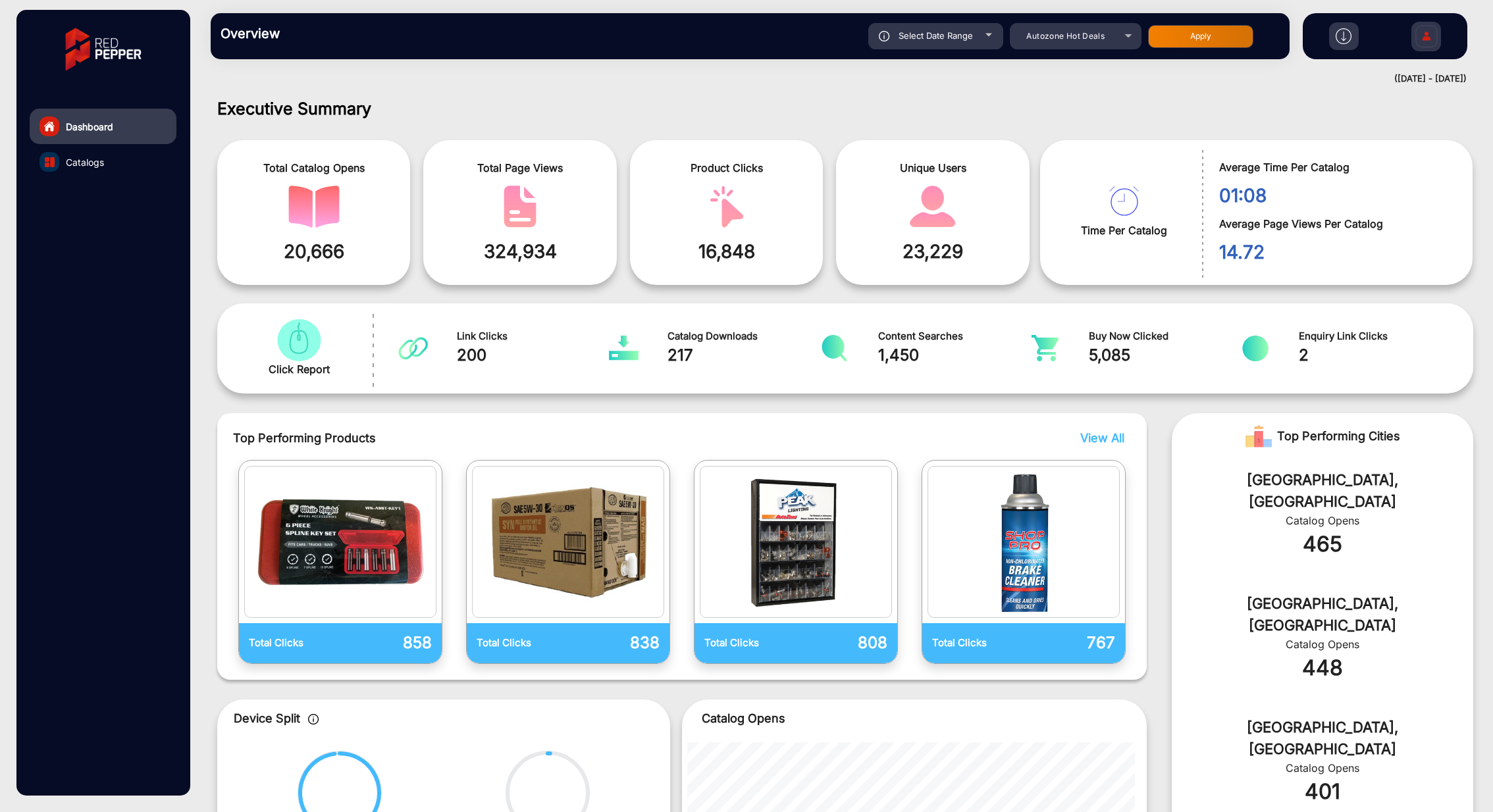
drag, startPoint x: 1092, startPoint y: 450, endPoint x: 1103, endPoint y: 447, distance: 11.4
click at [1094, 452] on div "Top Performing Products View All Total Clicks 858 Total Clicks 838 Total Clicks…" at bounding box center [682, 546] width 898 height 235
click at [1108, 437] on span "View All" at bounding box center [1102, 438] width 44 height 14
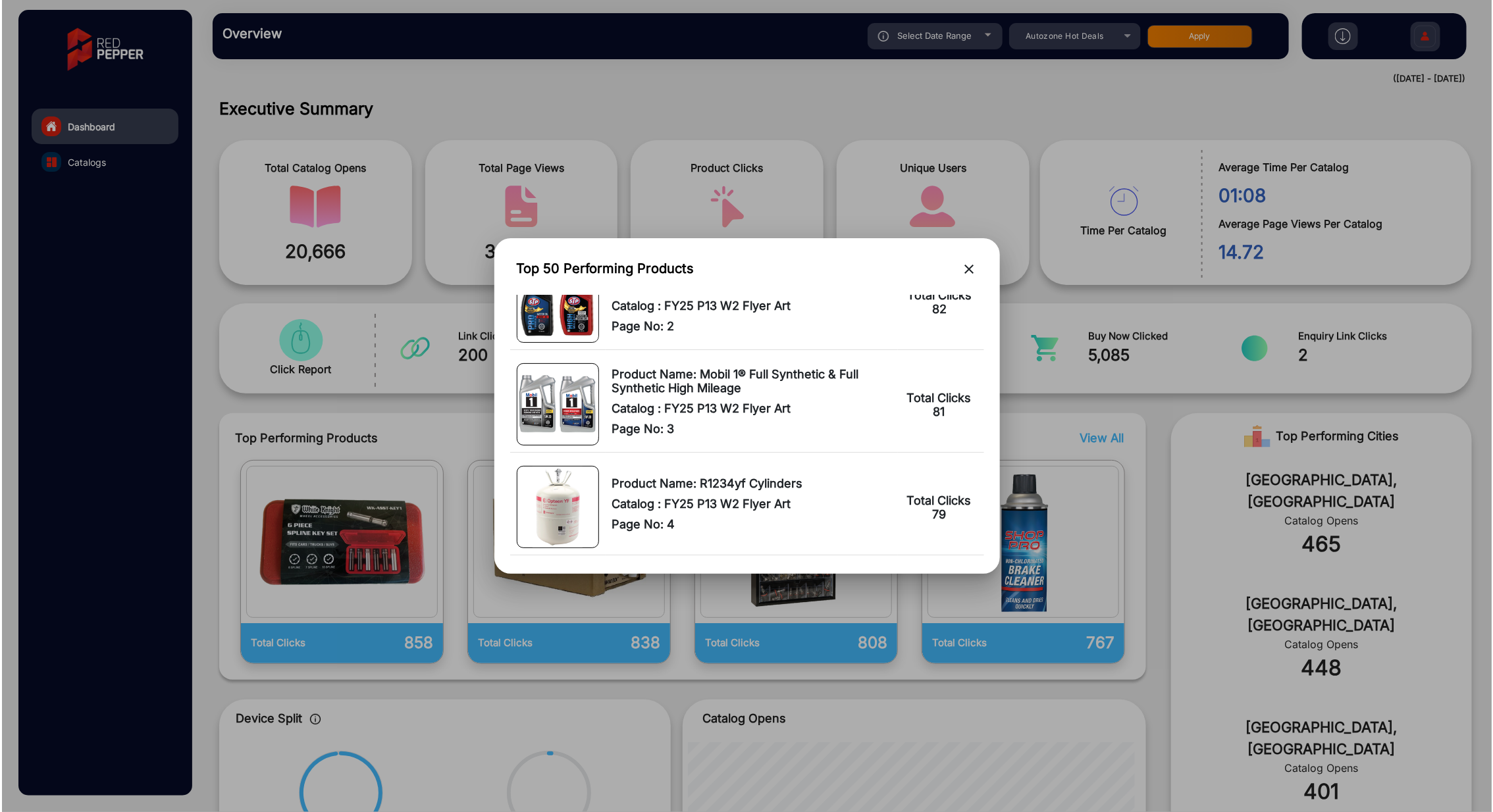
scroll to position [4869, 0]
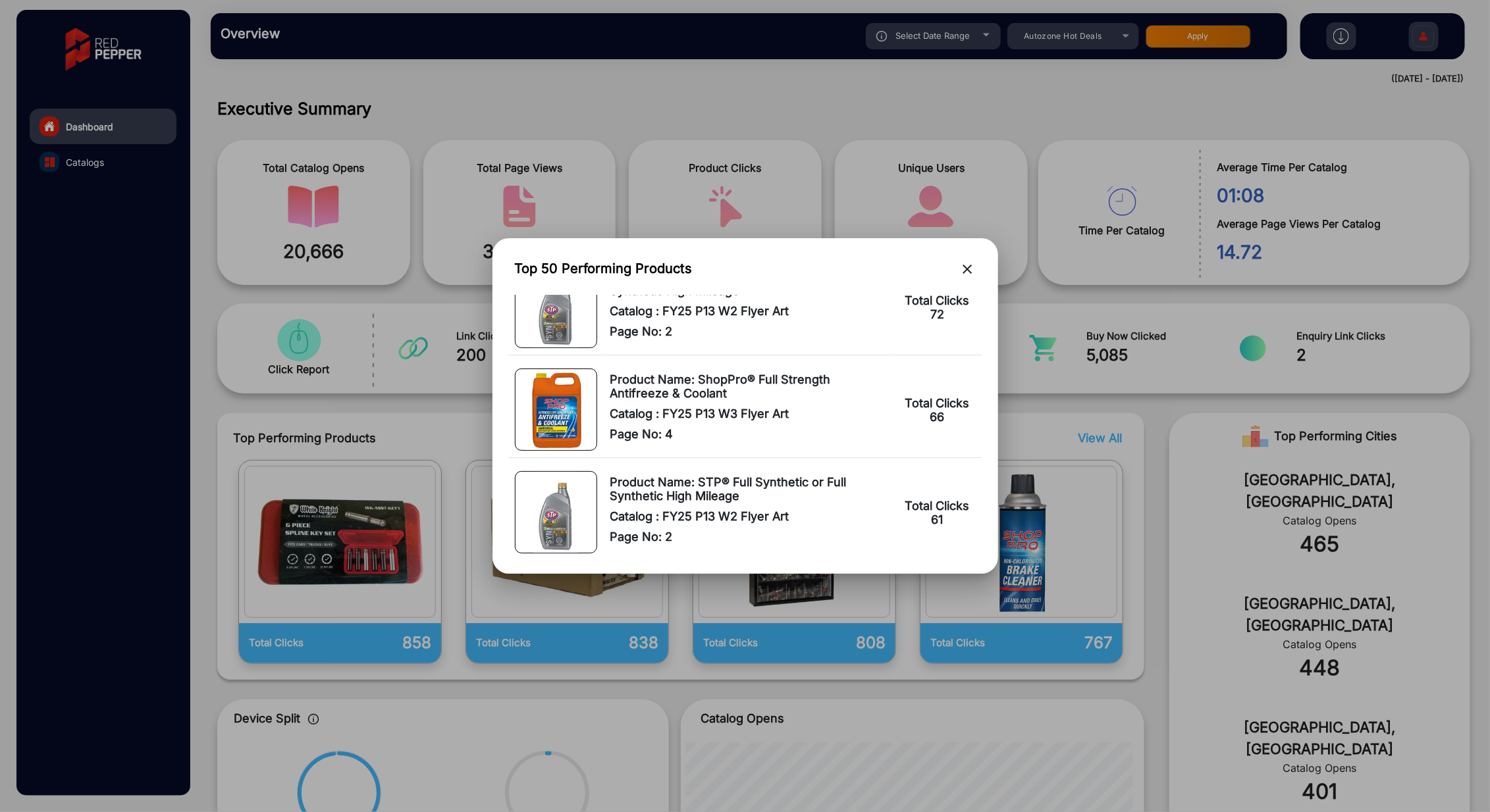
click at [968, 266] on mat-icon "close" at bounding box center [968, 269] width 16 height 16
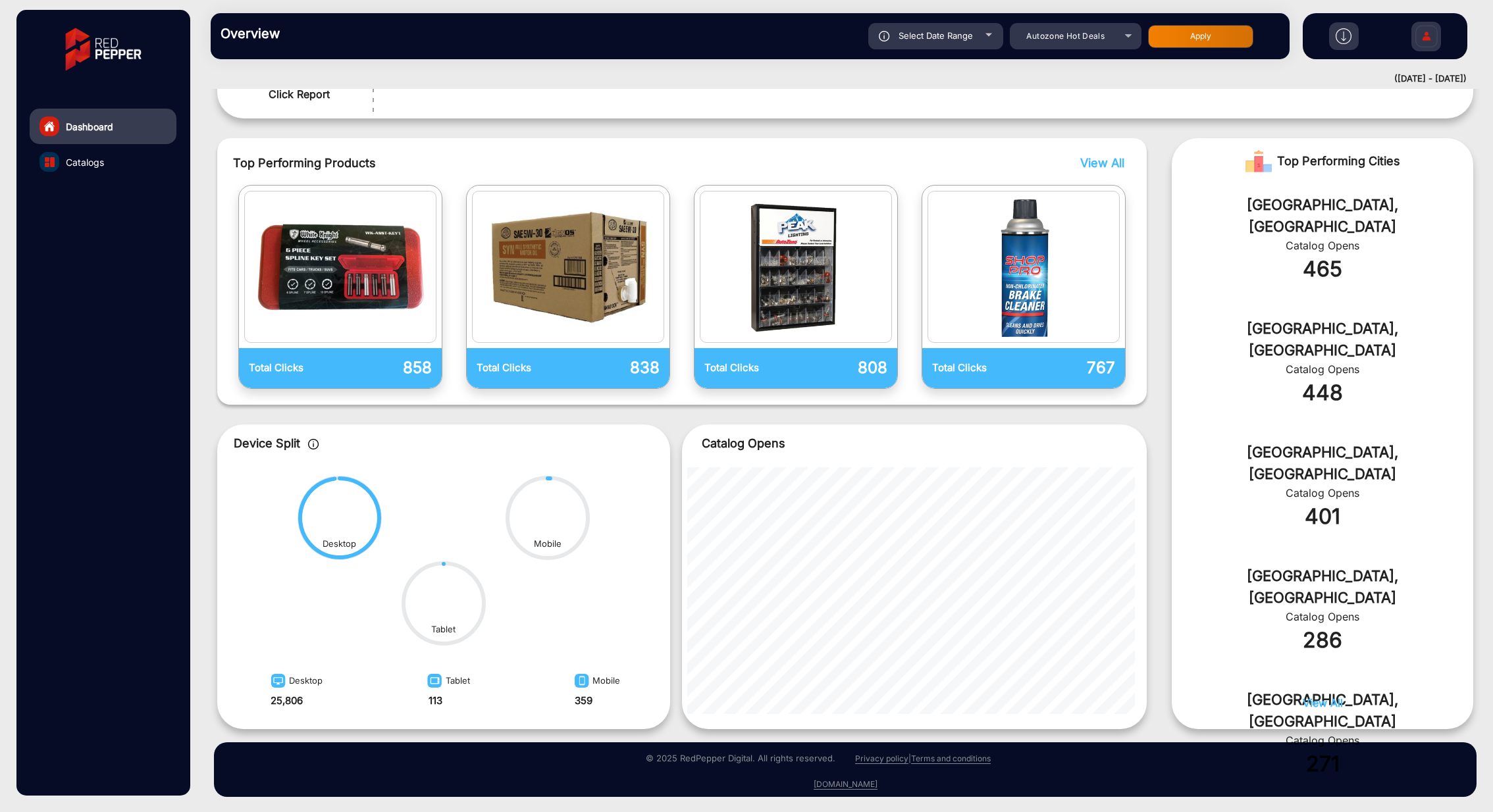
scroll to position [0, 0]
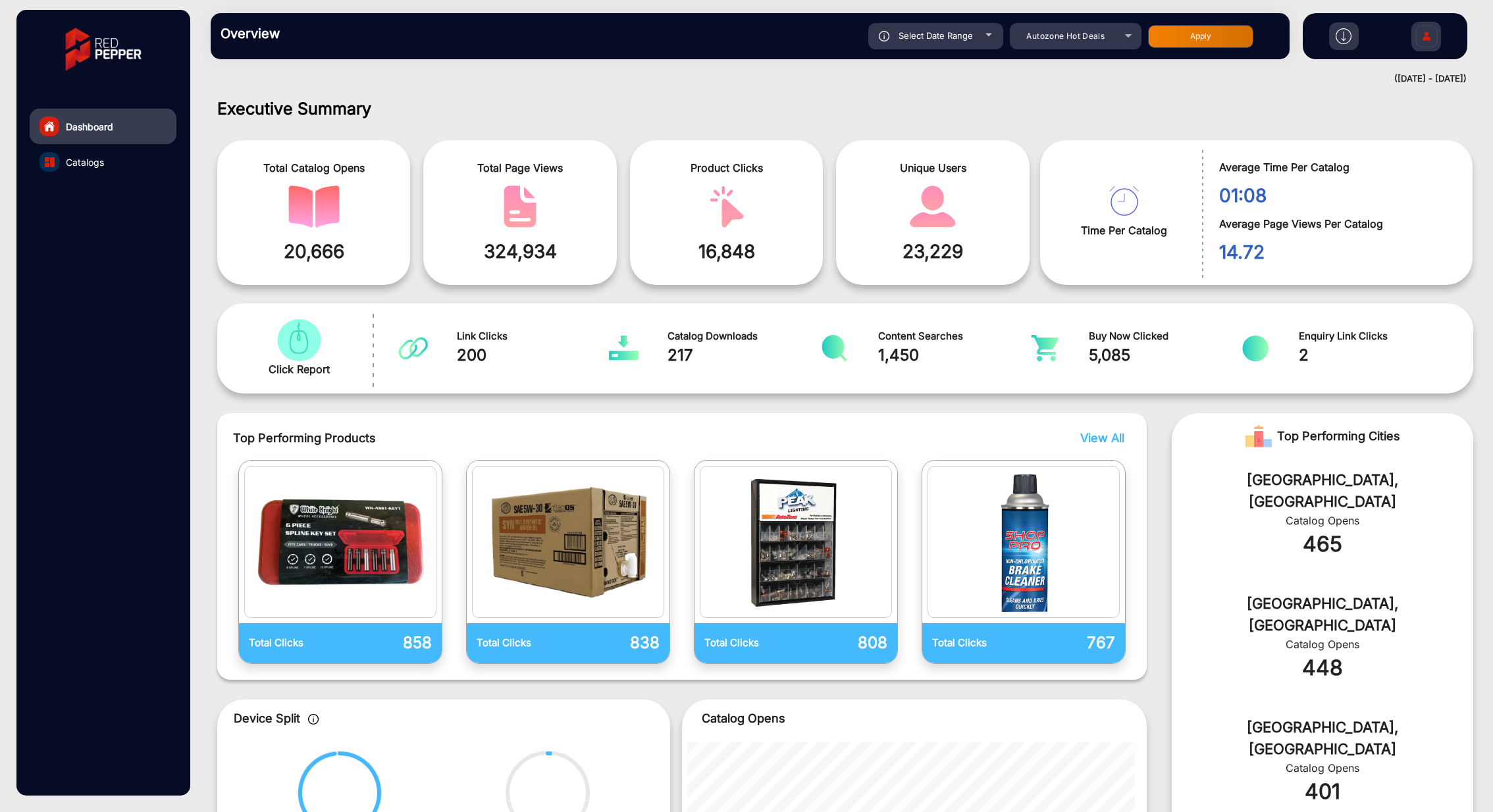
click at [1204, 37] on div "falsefalse Hi, [PERSON_NAME] Change Password Log Out" at bounding box center [1385, 36] width 165 height 46
click at [1204, 38] on img at bounding box center [1344, 36] width 16 height 16
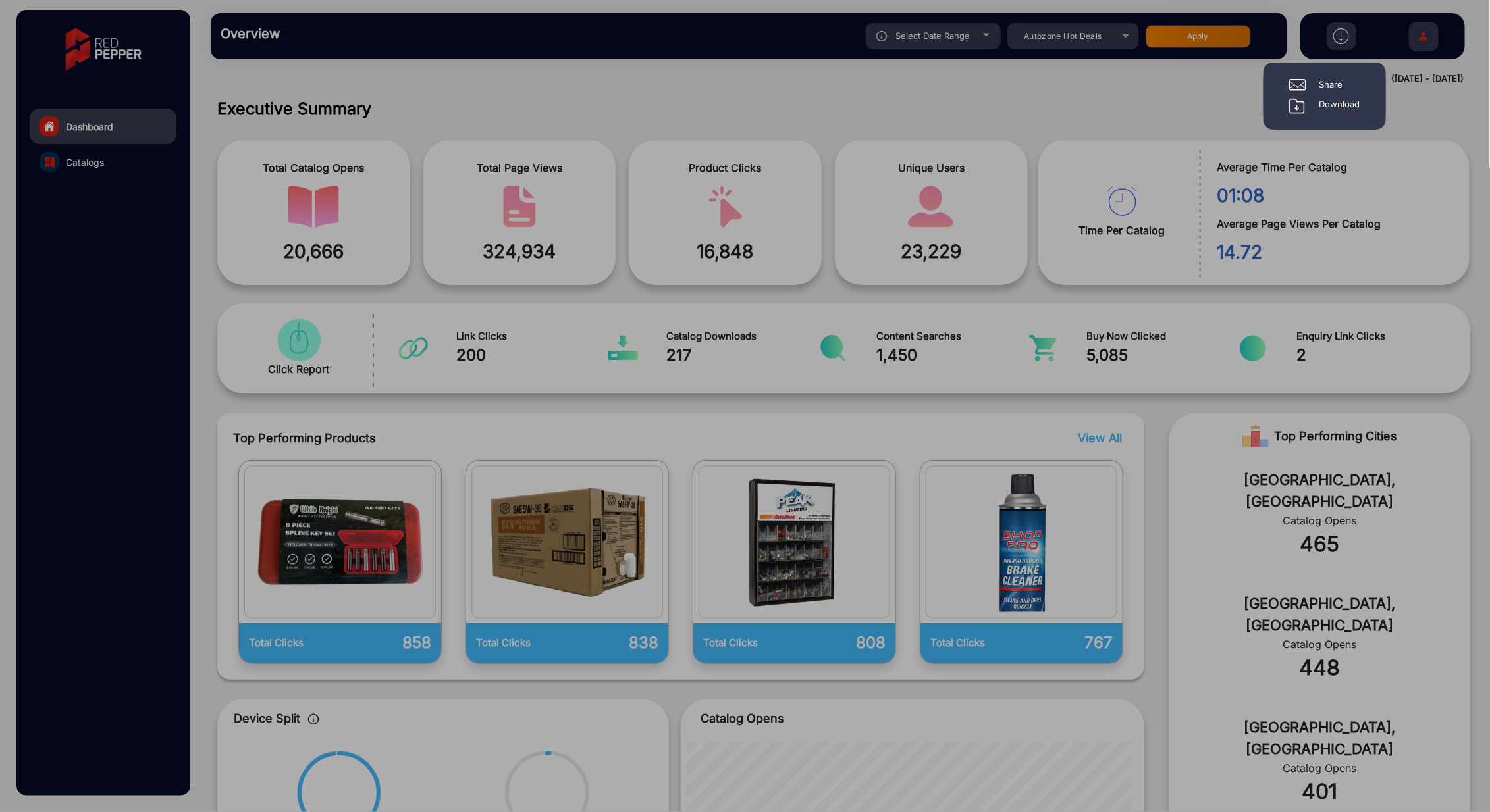
click at [1204, 103] on div "Download" at bounding box center [1340, 106] width 41 height 16
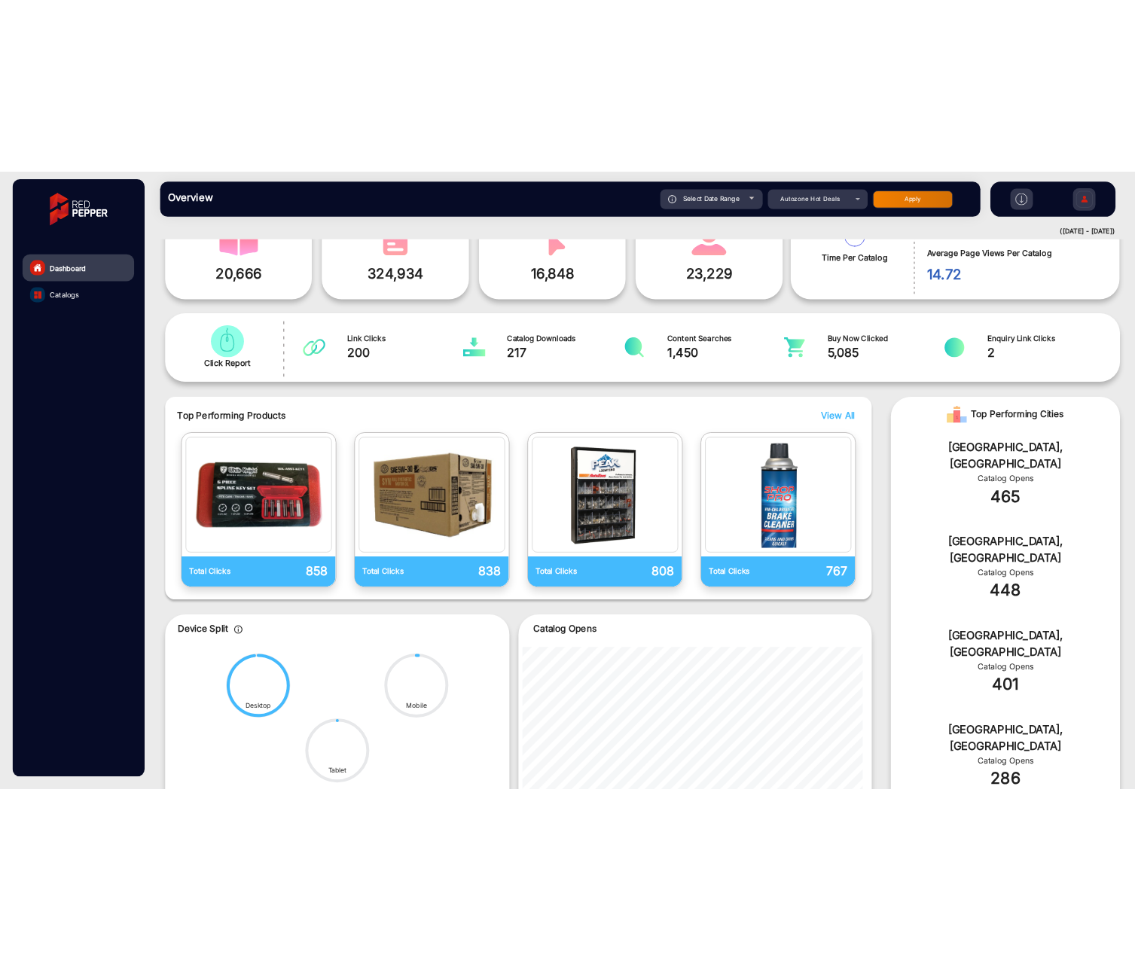
scroll to position [151, 0]
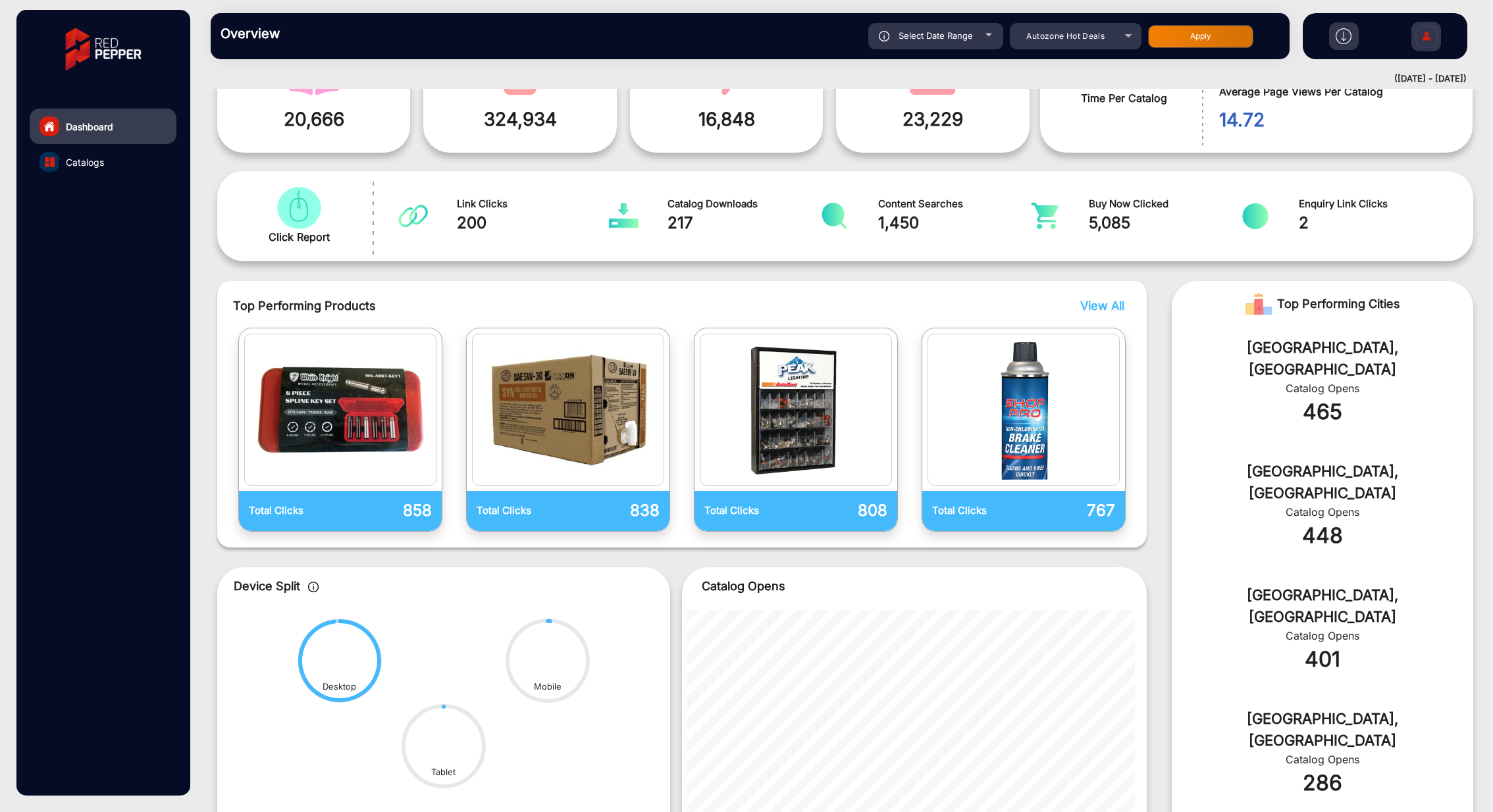
click at [1120, 203] on span "Buy Now Clicked" at bounding box center [1165, 204] width 153 height 15
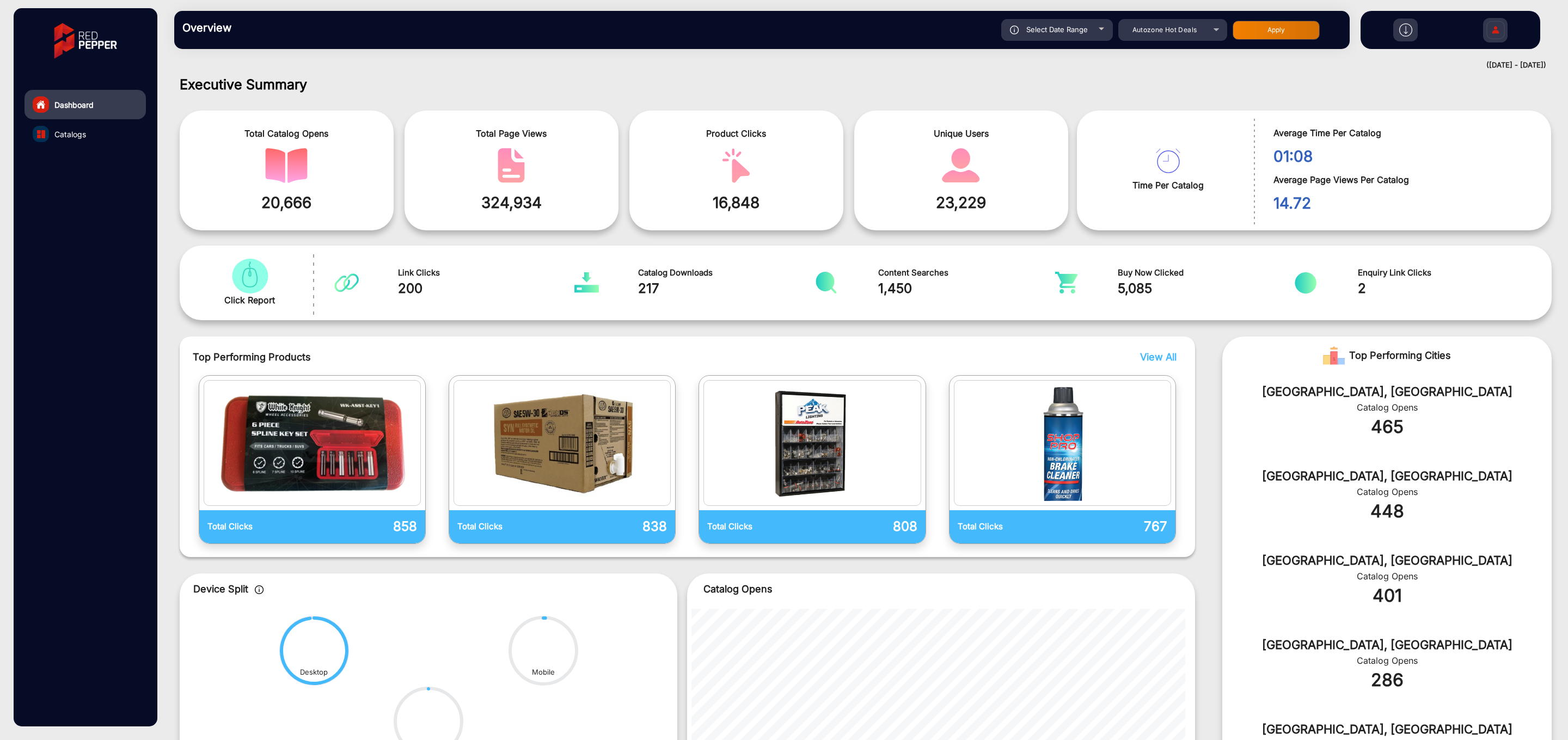
scroll to position [0, 0]
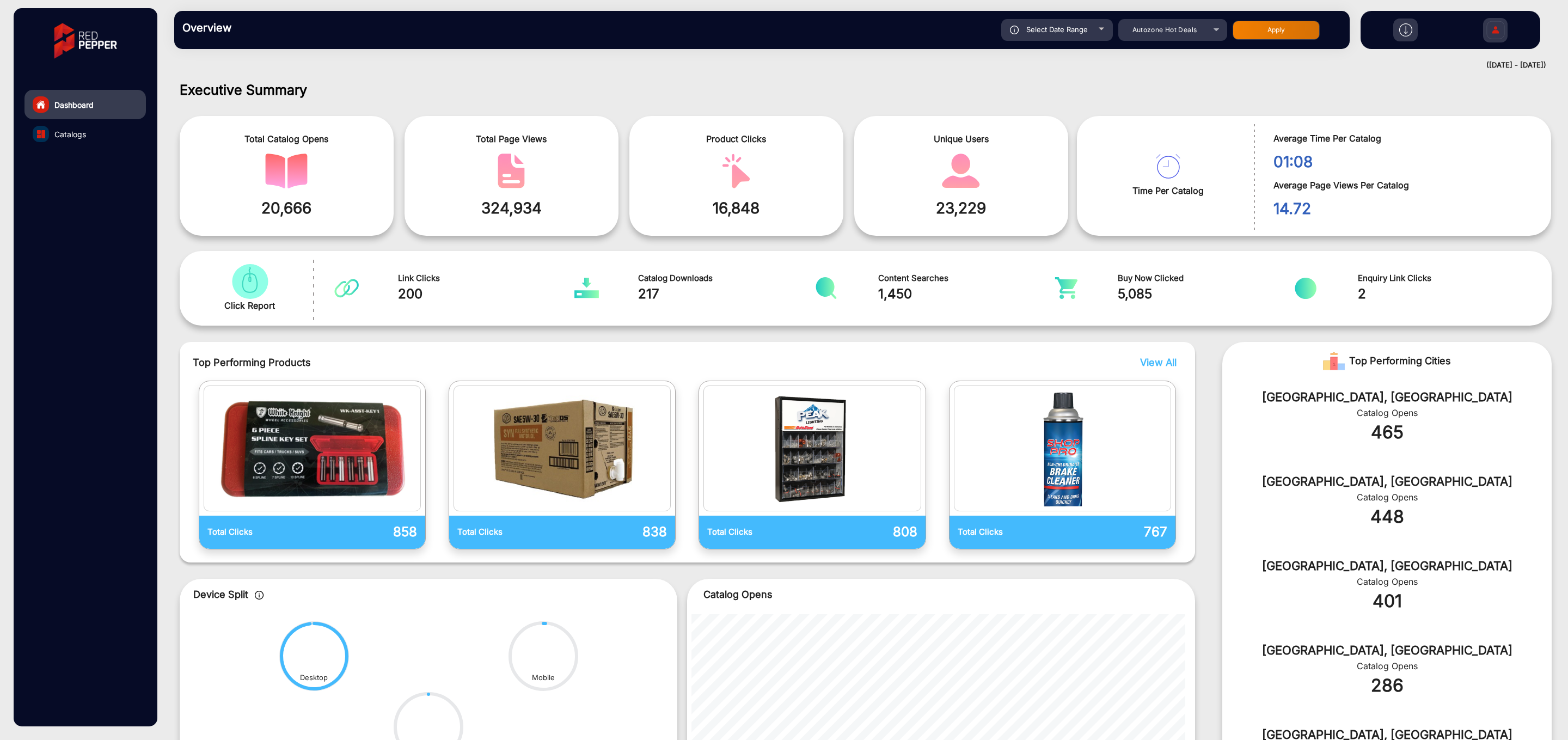
click at [995, 363] on span "View All" at bounding box center [1158, 362] width 36 height 12
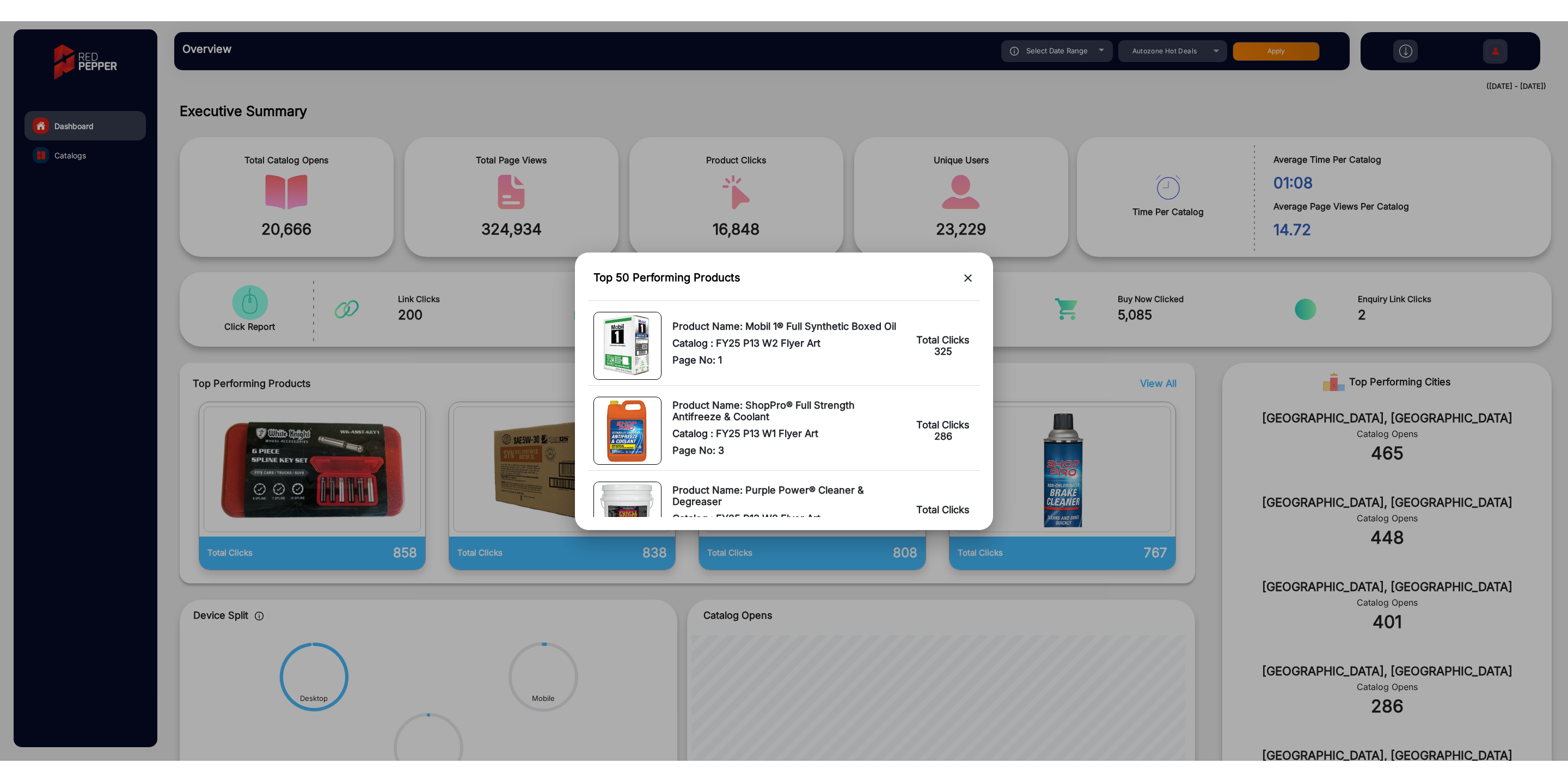
scroll to position [1732, 0]
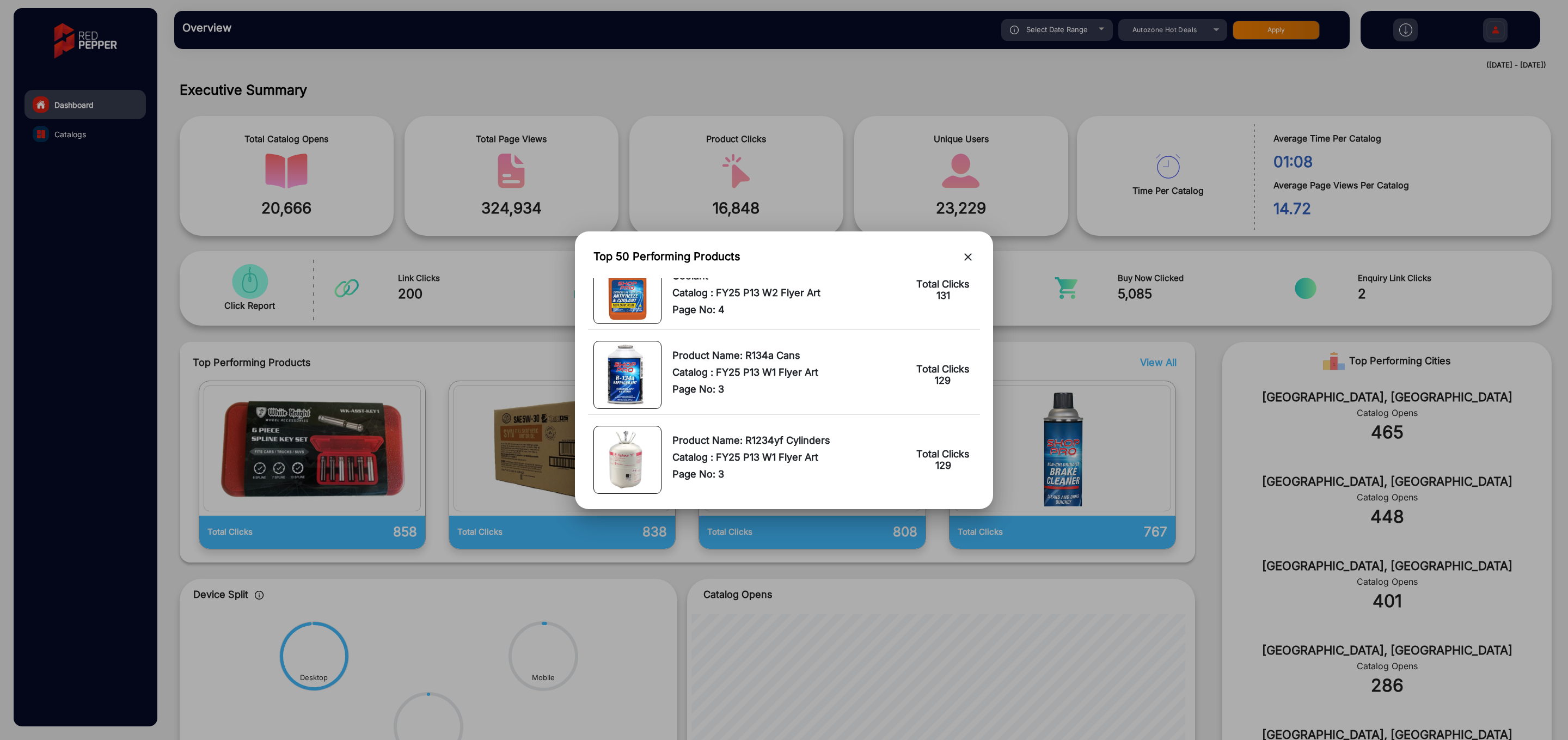
click at [969, 259] on mat-icon "close" at bounding box center [968, 257] width 13 height 13
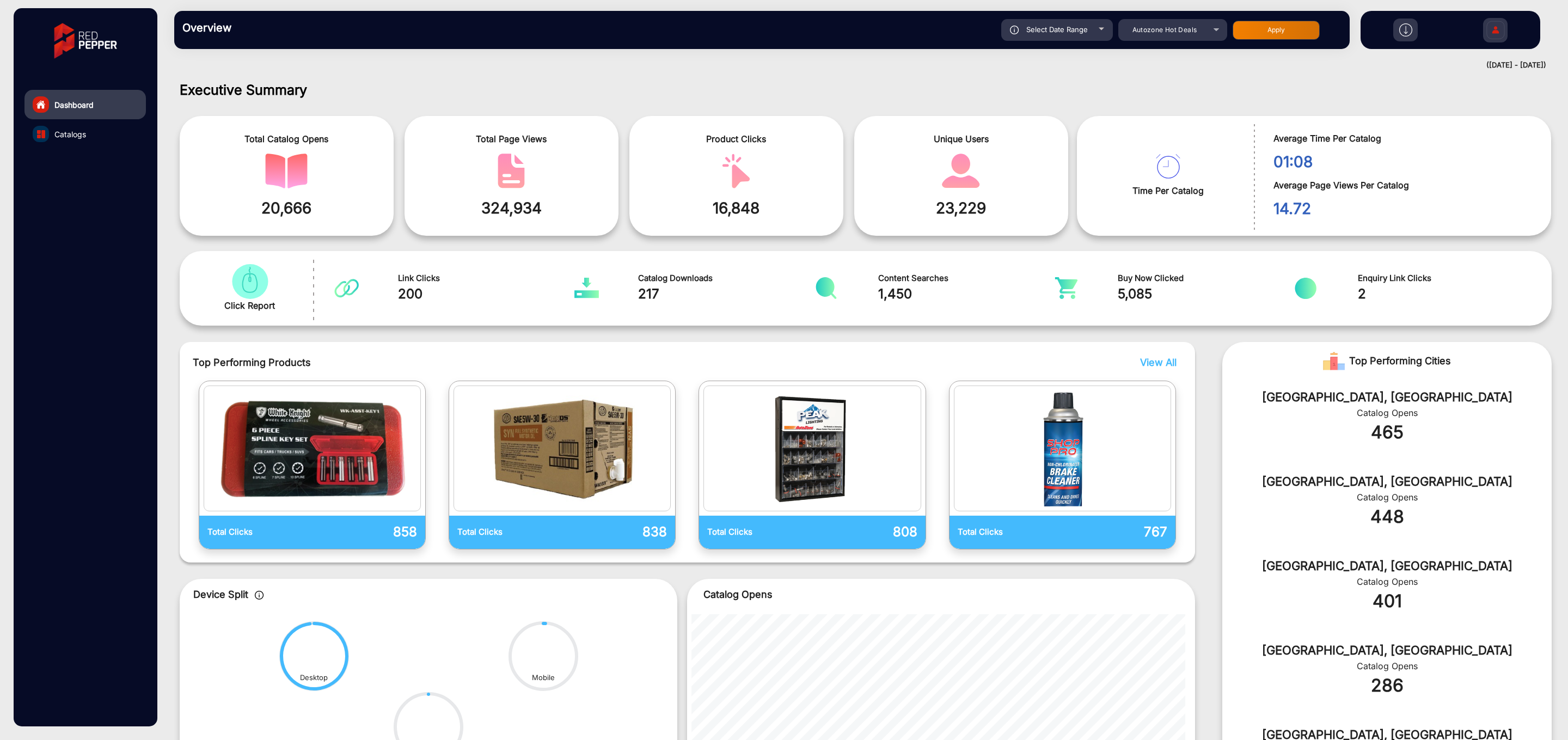
click at [87, 135] on link "Catalogs" at bounding box center [85, 134] width 121 height 30
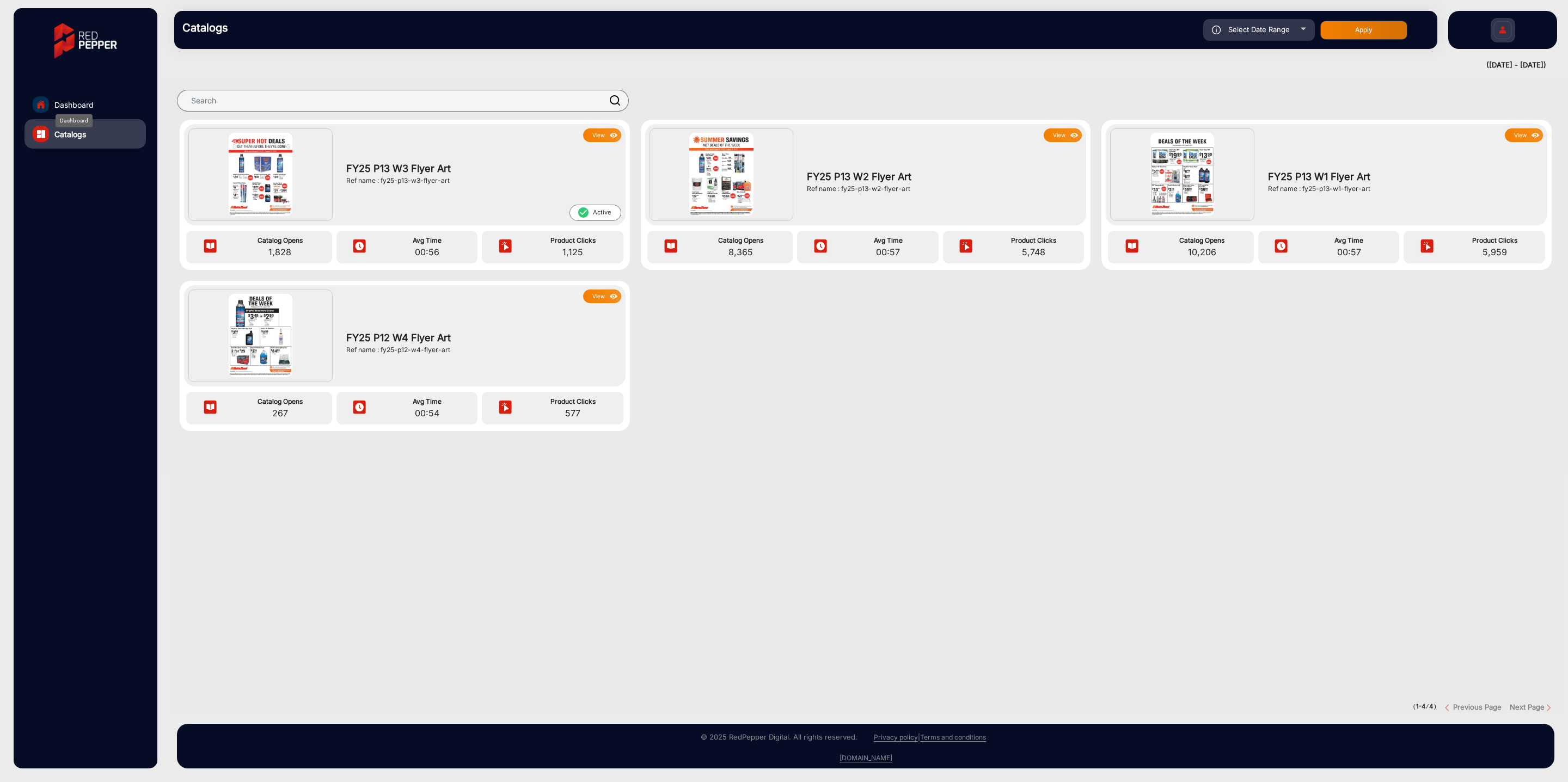
click at [74, 105] on span "Dashboard" at bounding box center [74, 105] width 39 height 12
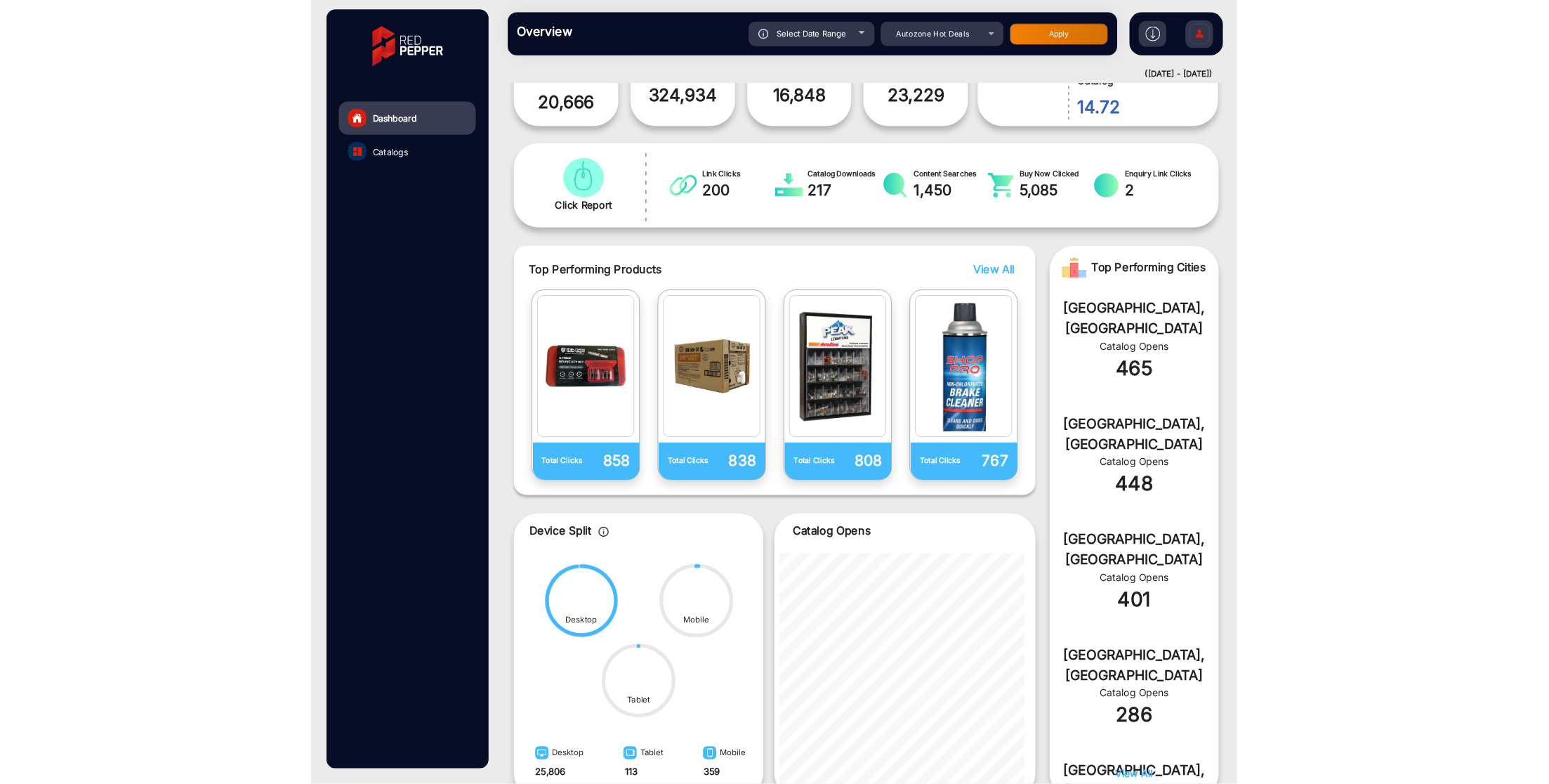
scroll to position [152, 0]
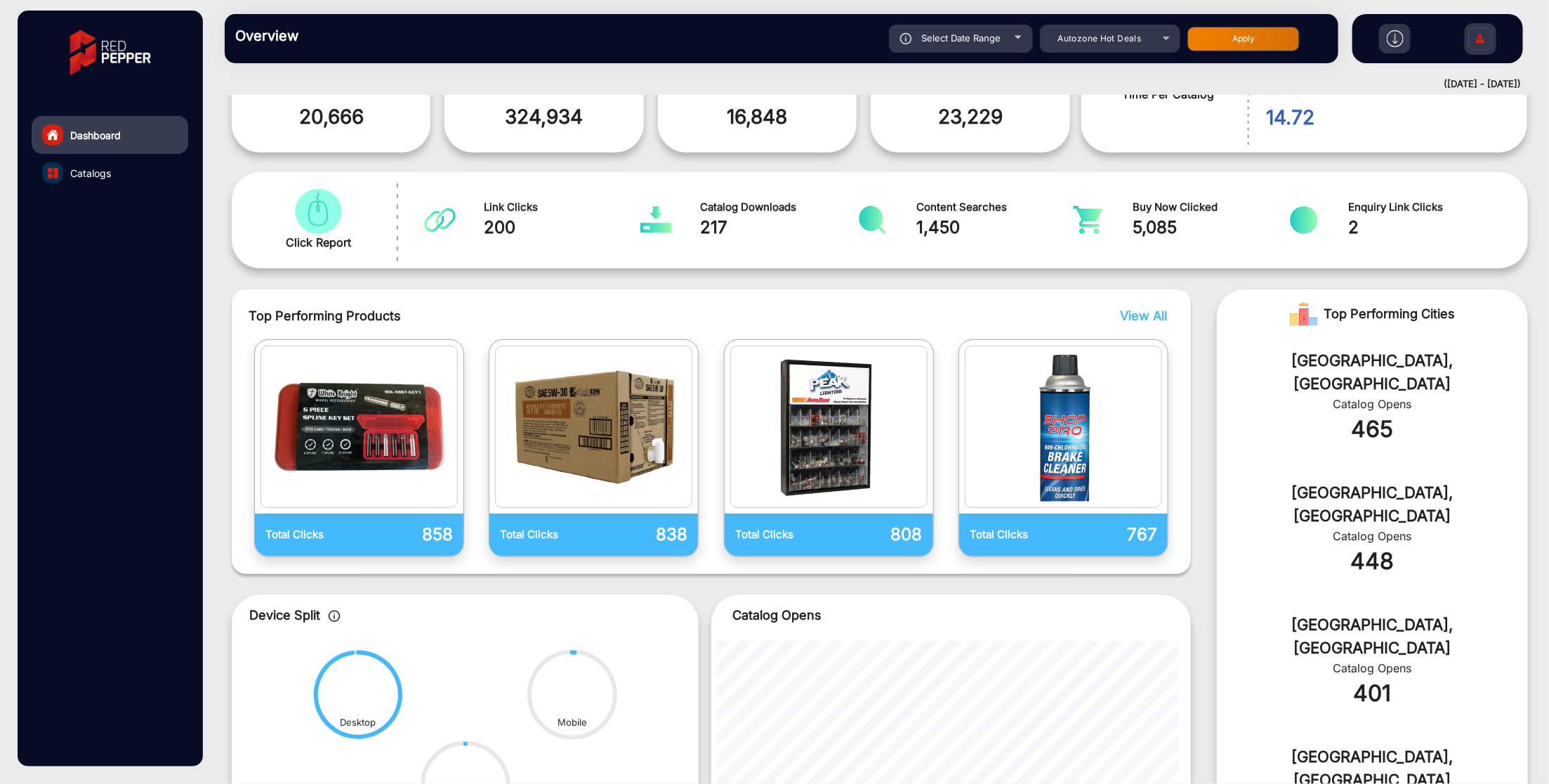
click at [1284, 227] on span "2" at bounding box center [1428, 227] width 157 height 25
